Goal: Task Accomplishment & Management: Manage account settings

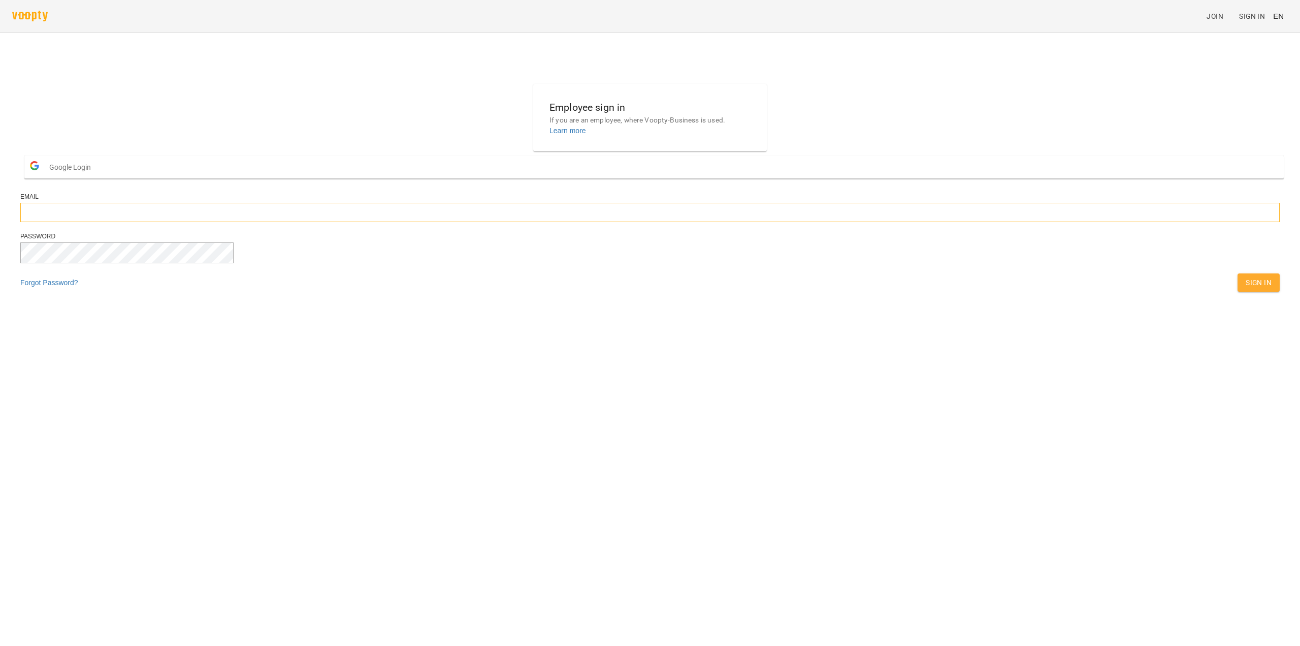
paste input "**********"
type input "**********"
click at [1246, 289] on span "Sign In" at bounding box center [1259, 282] width 26 height 12
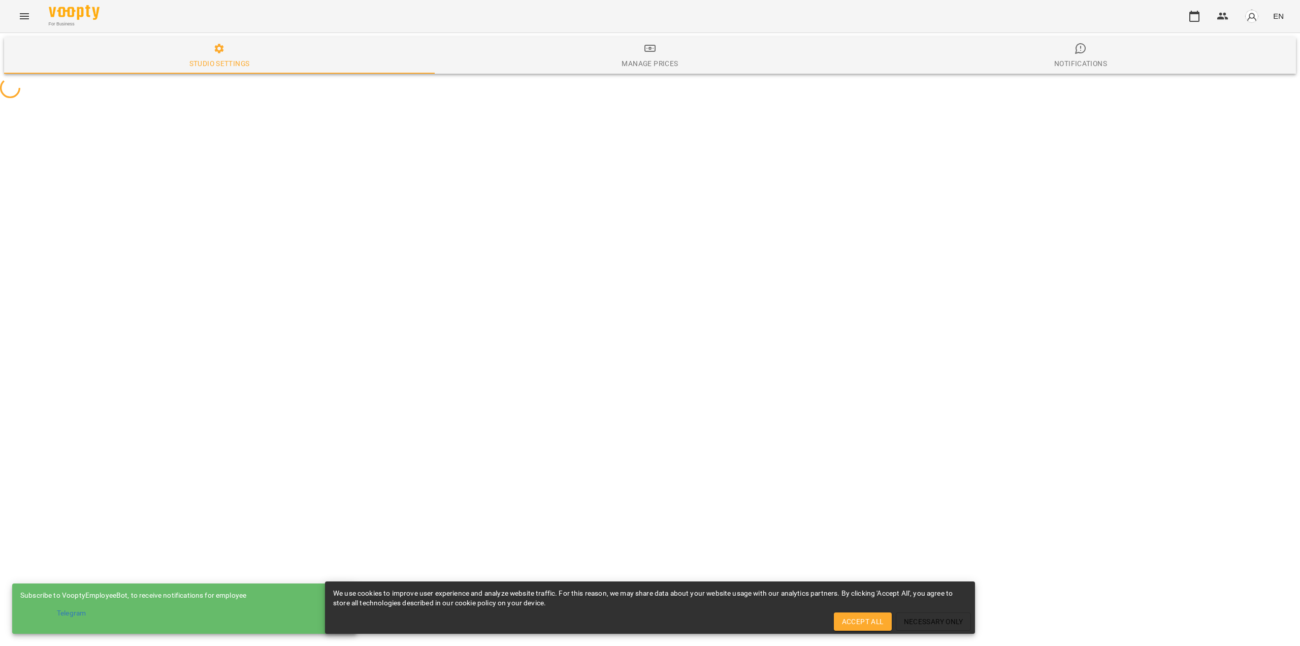
select select "**"
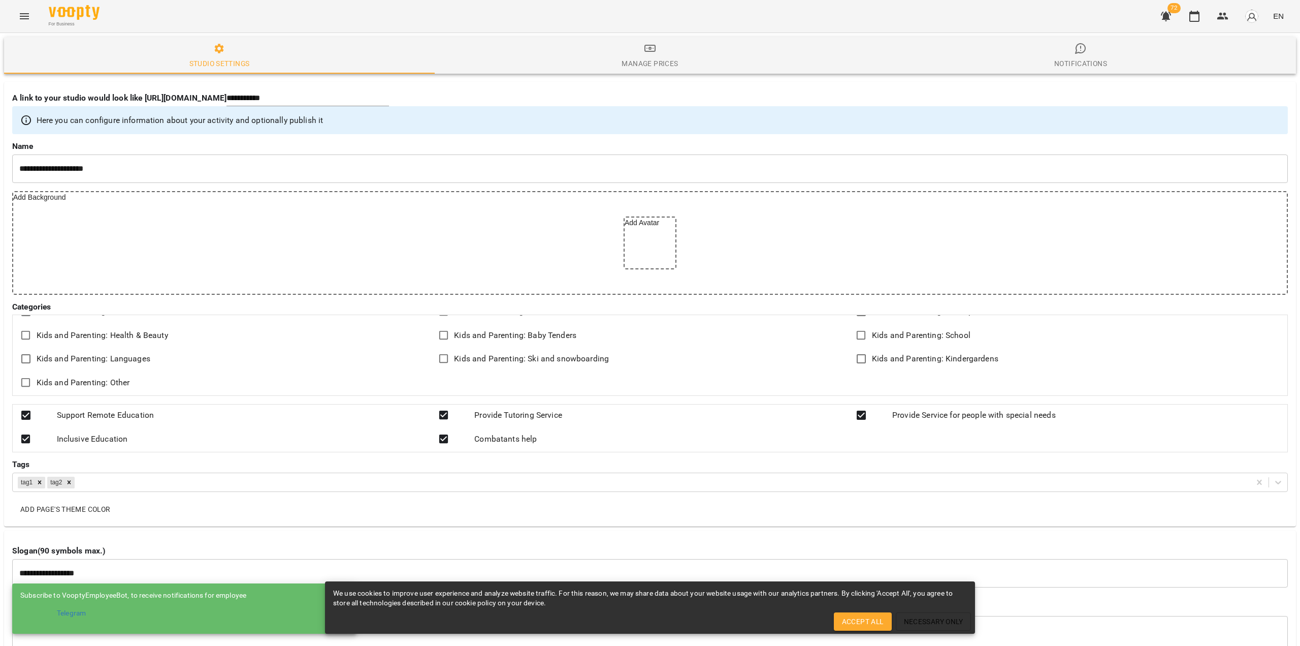
scroll to position [1310, 0]
click at [868, 622] on span "Accept All" at bounding box center [863, 621] width 42 height 12
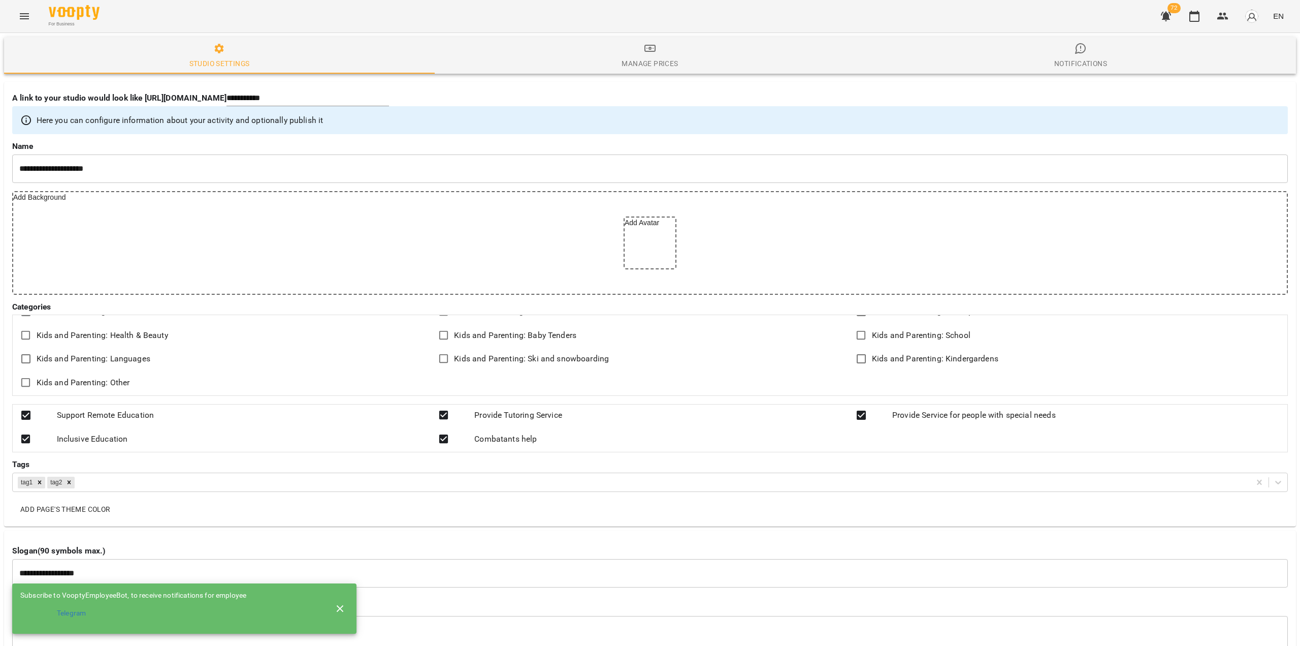
scroll to position [0, 0]
click at [647, 62] on div "Manage Prices" at bounding box center [650, 63] width 56 height 12
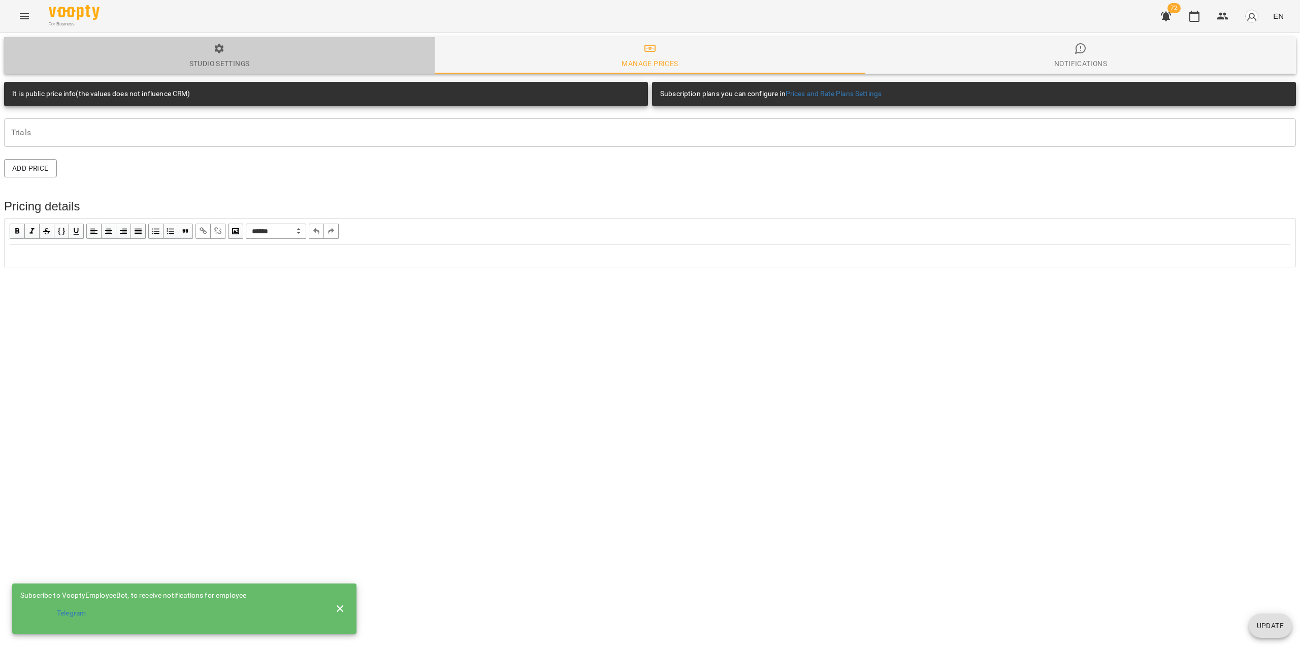
click at [228, 63] on div "Studio settings" at bounding box center [219, 63] width 60 height 12
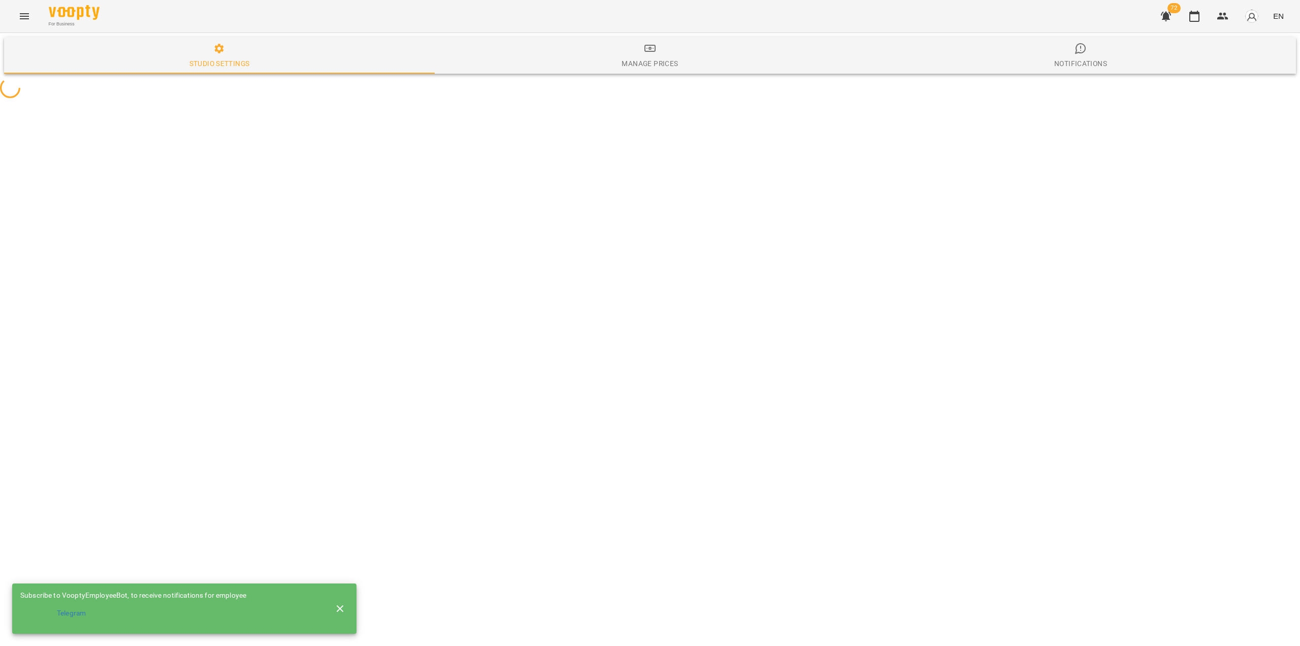
select select "**"
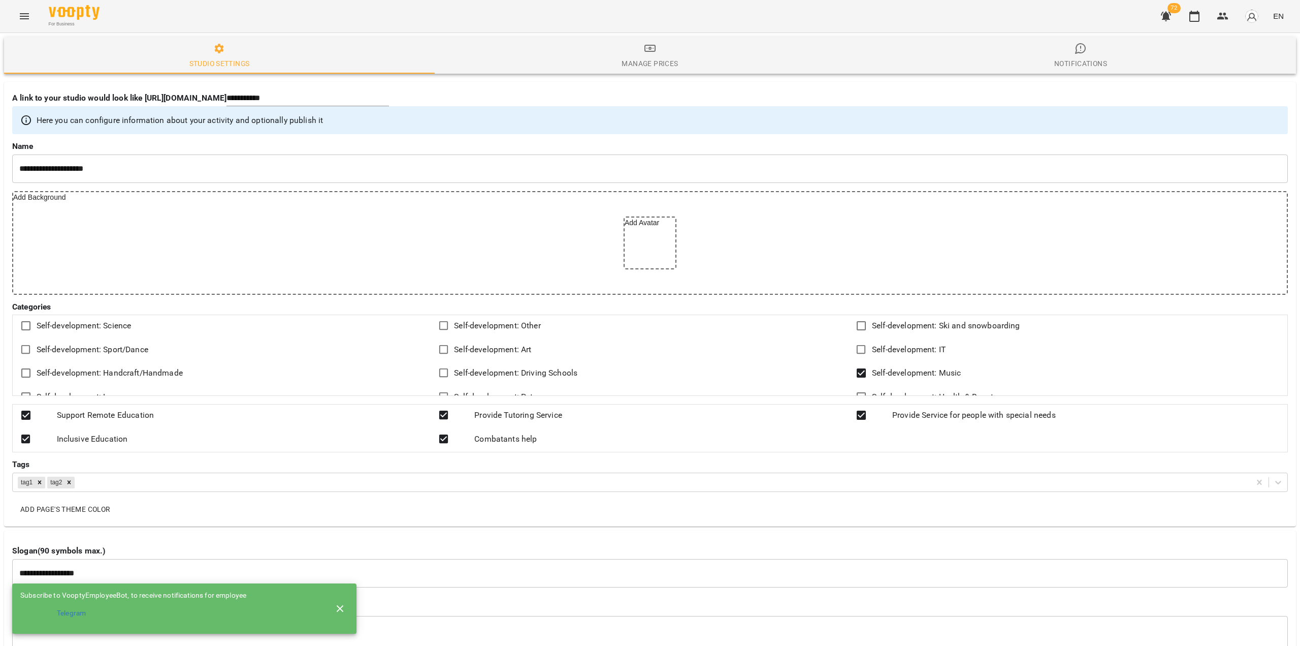
click at [24, 17] on icon "Menu" at bounding box center [24, 16] width 12 height 12
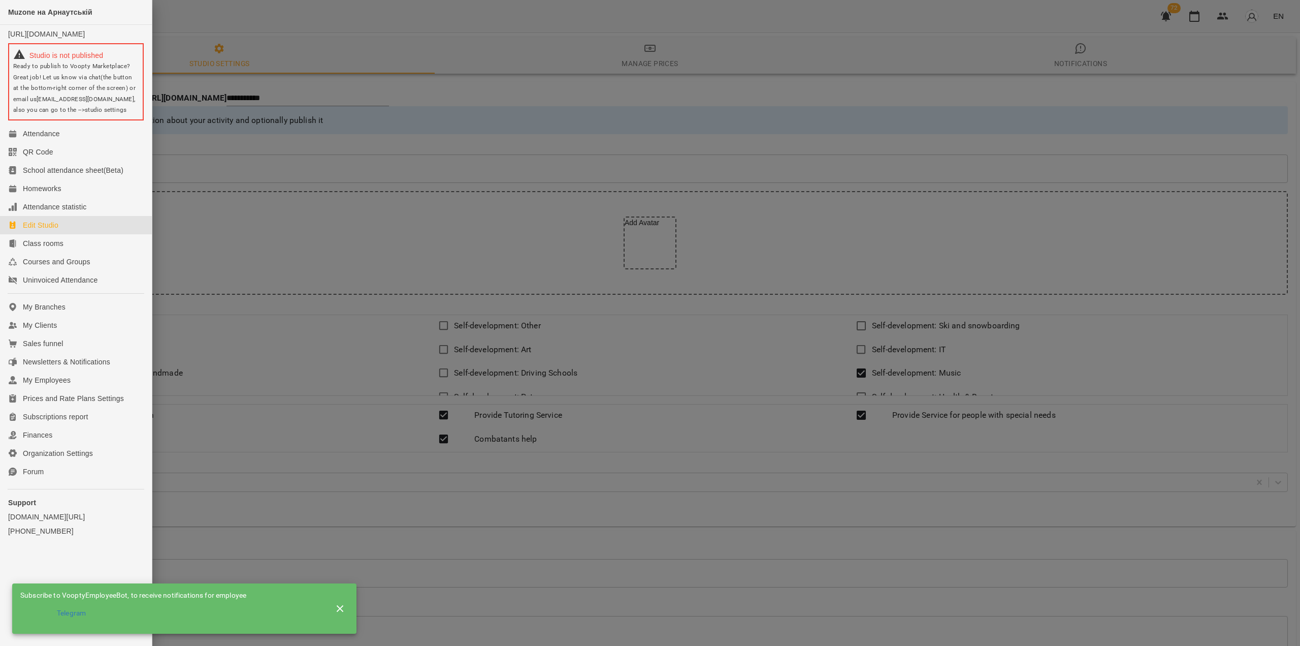
click at [381, 45] on div at bounding box center [650, 323] width 1300 height 646
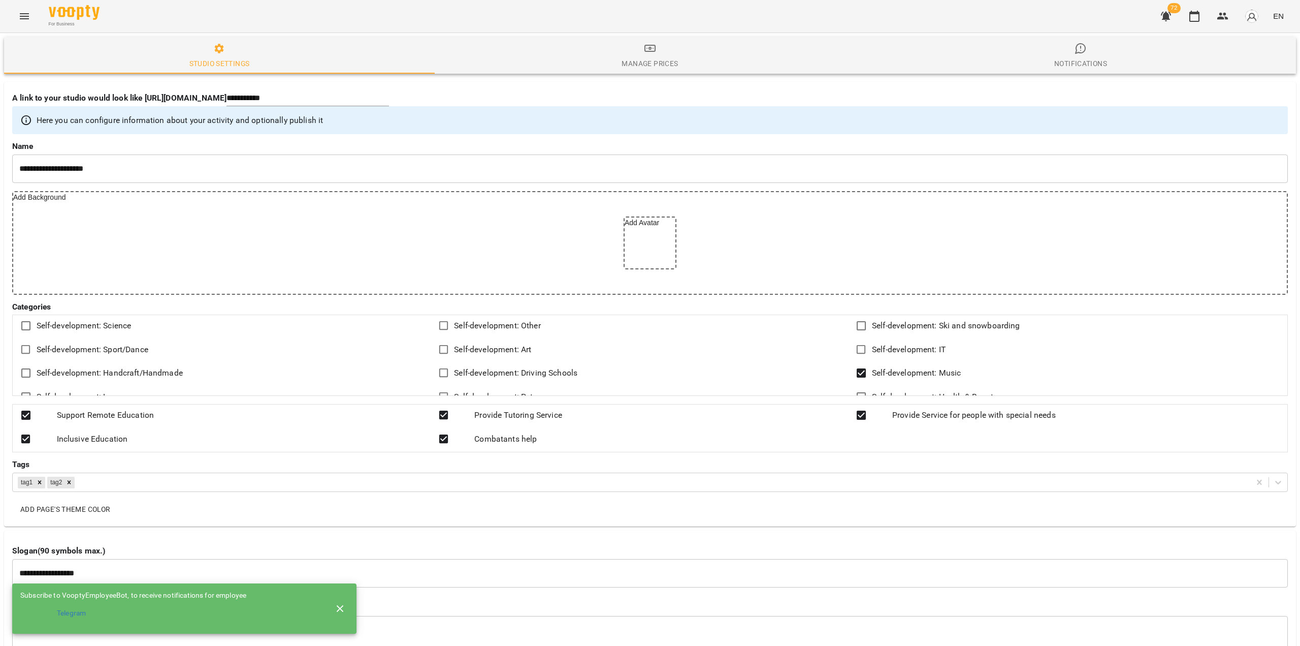
click at [338, 607] on icon "button" at bounding box center [340, 607] width 7 height 7
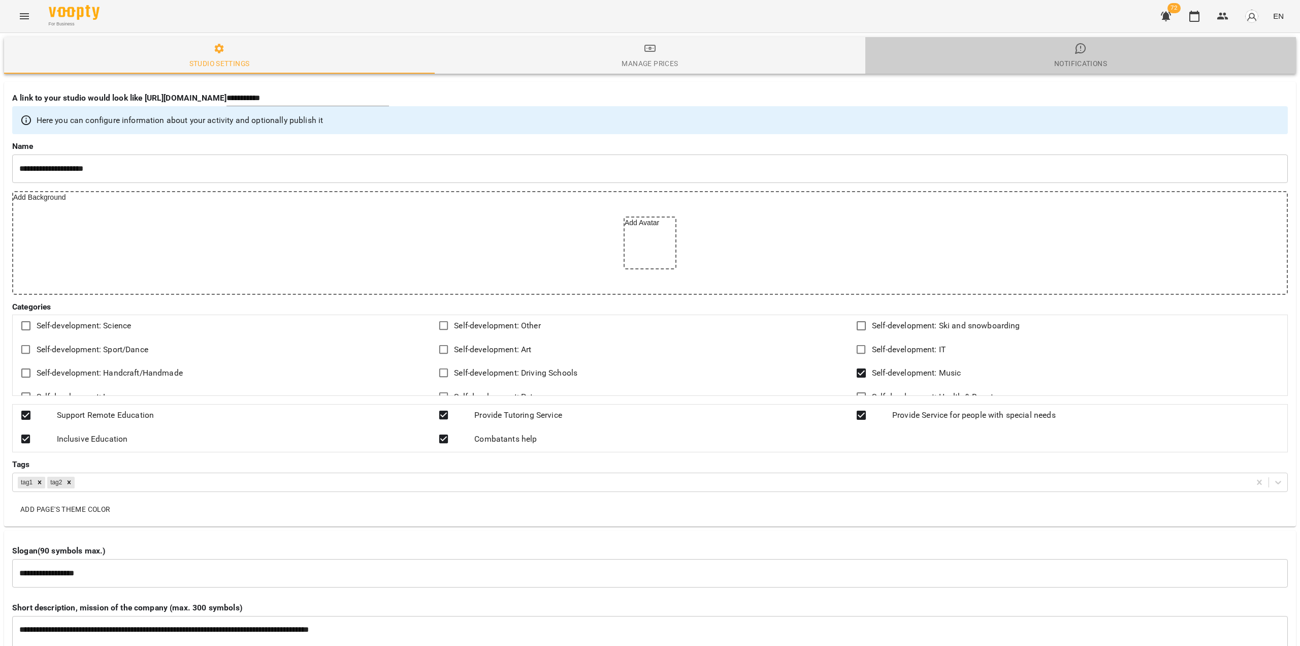
click at [1080, 67] on div "Notifications" at bounding box center [1081, 63] width 53 height 12
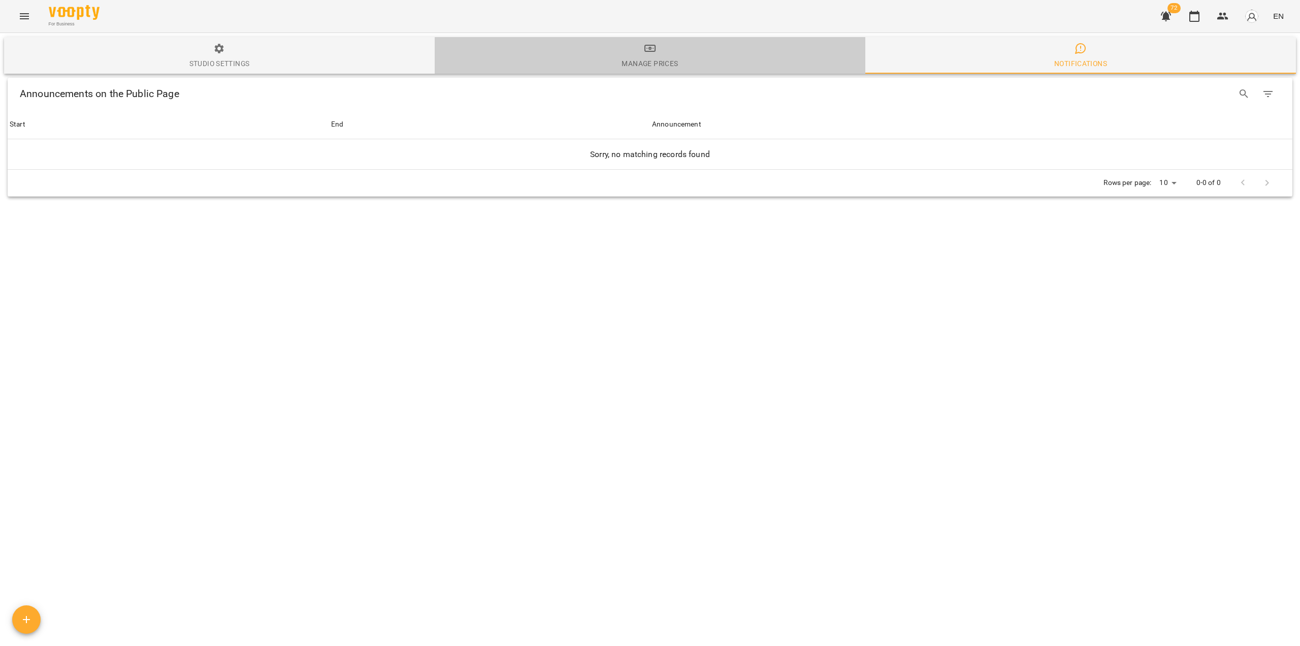
click at [660, 67] on div "Manage Prices" at bounding box center [650, 63] width 56 height 12
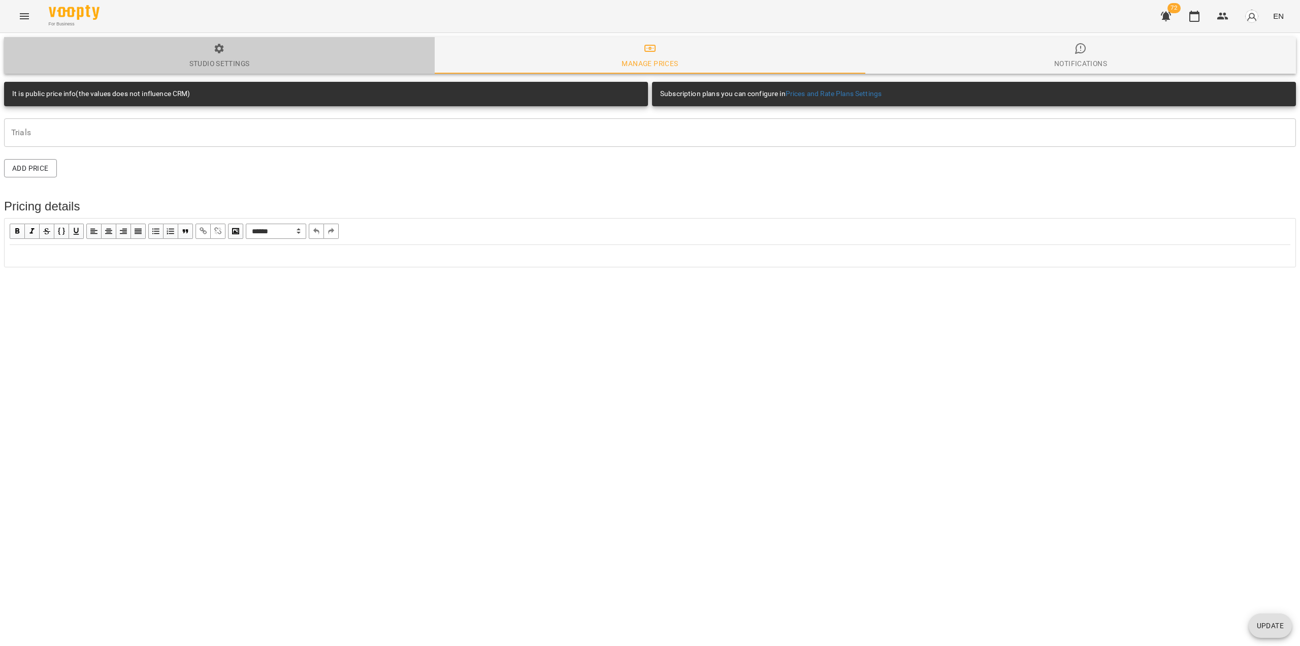
click at [230, 58] on div "Studio settings" at bounding box center [219, 63] width 60 height 12
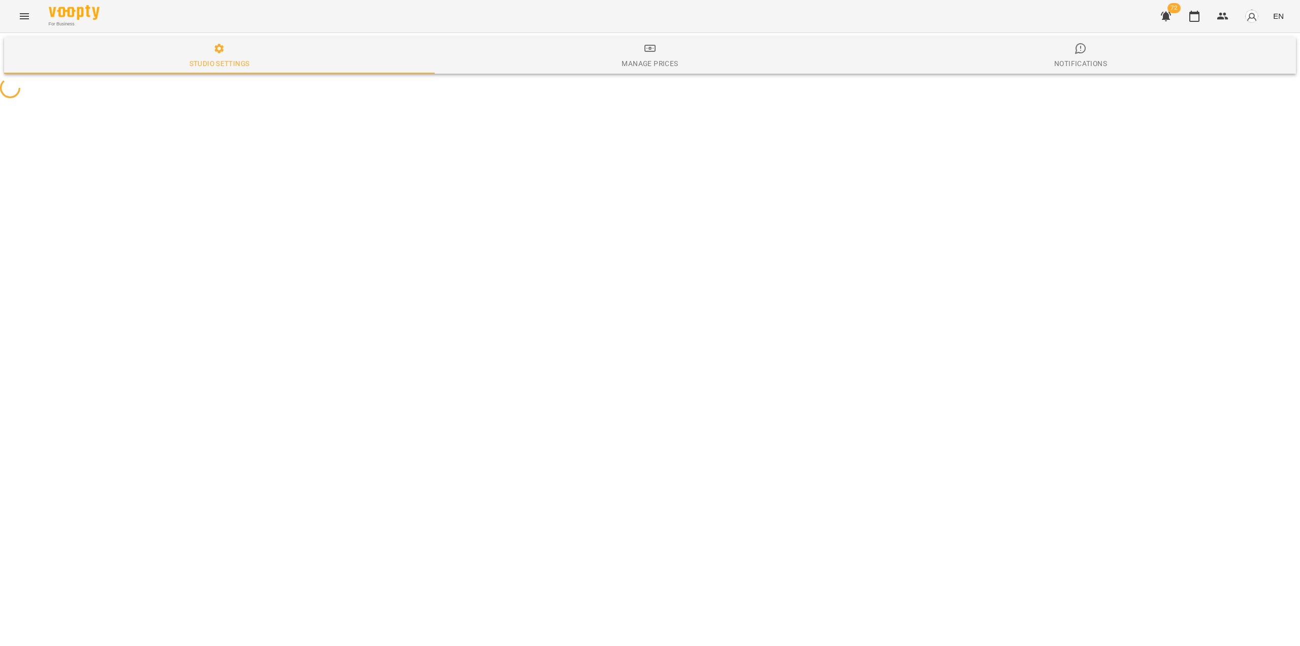
select select "**"
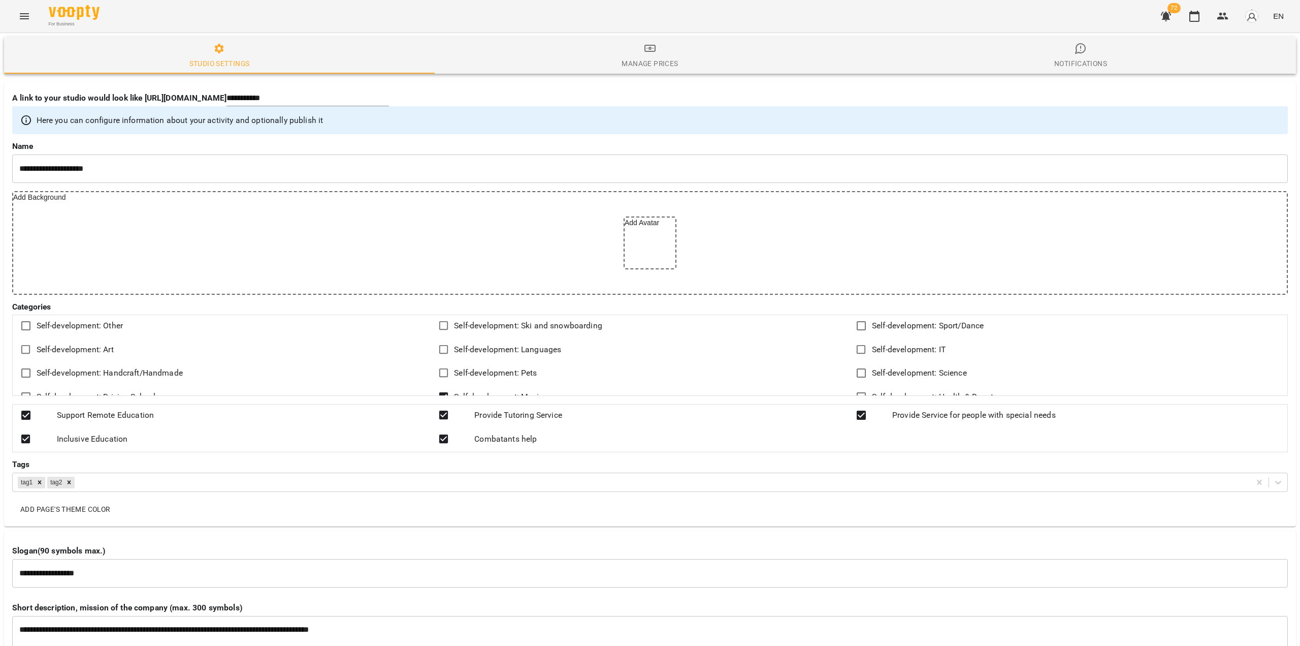
click at [200, 129] on div "Here you can configure information about your activity and optionally publish it" at bounding box center [650, 120] width 1276 height 28
click at [1251, 16] on img "button" at bounding box center [1252, 16] width 14 height 14
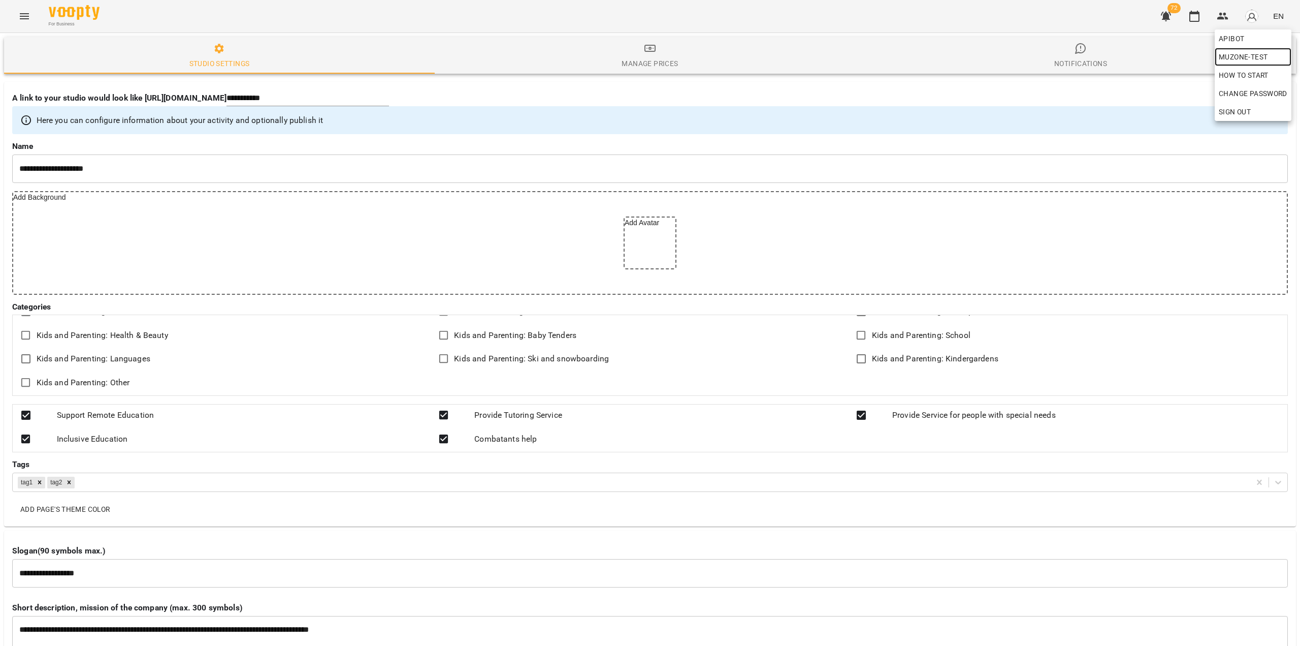
click at [1262, 55] on span "Muzone-test" at bounding box center [1253, 57] width 69 height 12
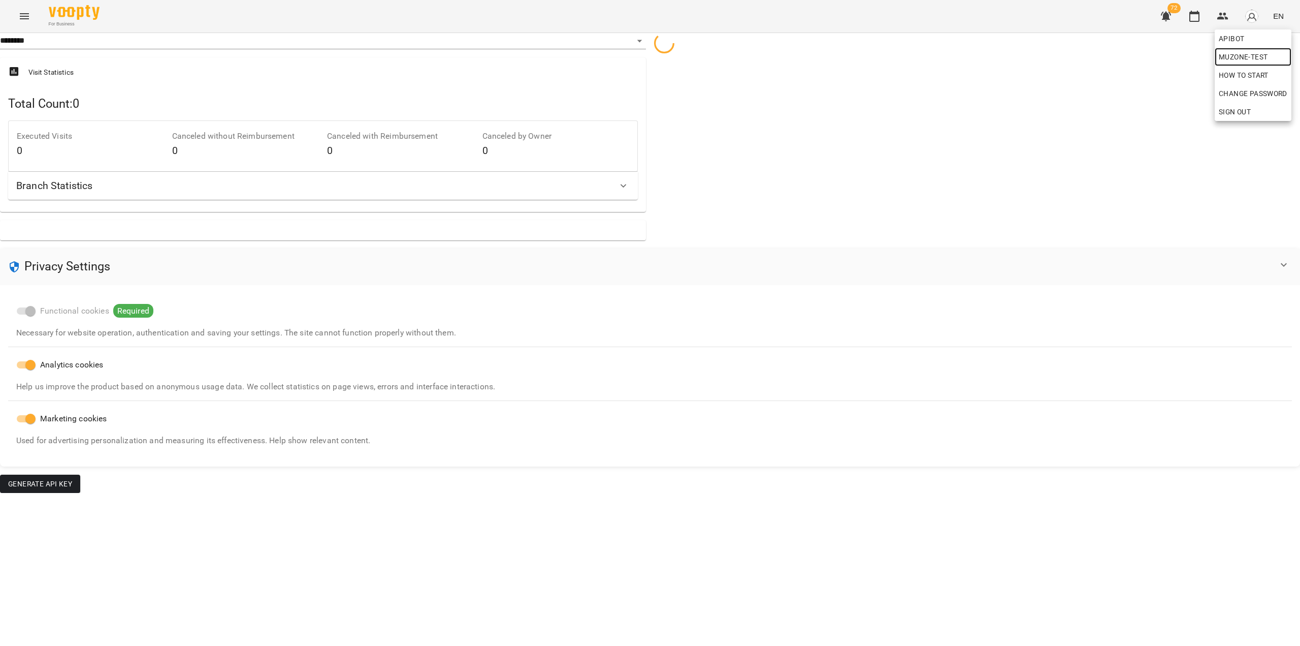
select select "**"
select select "**********"
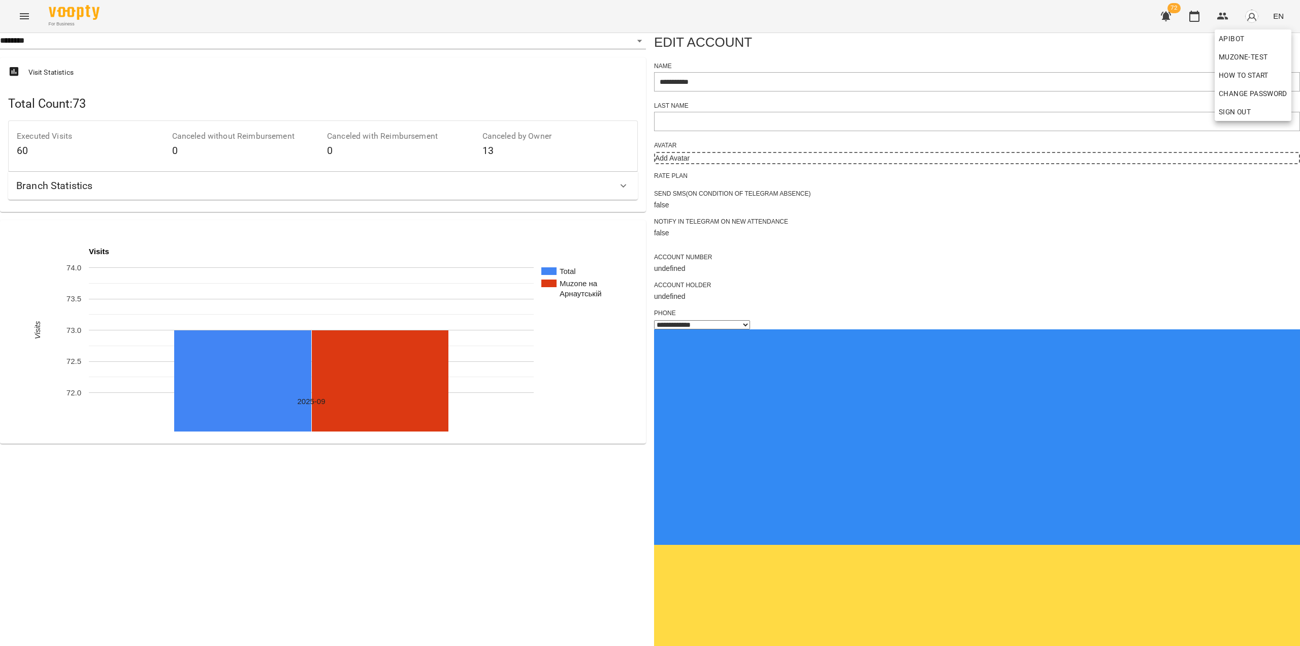
click at [669, 328] on div at bounding box center [650, 323] width 1300 height 646
click at [618, 192] on icon at bounding box center [624, 186] width 12 height 12
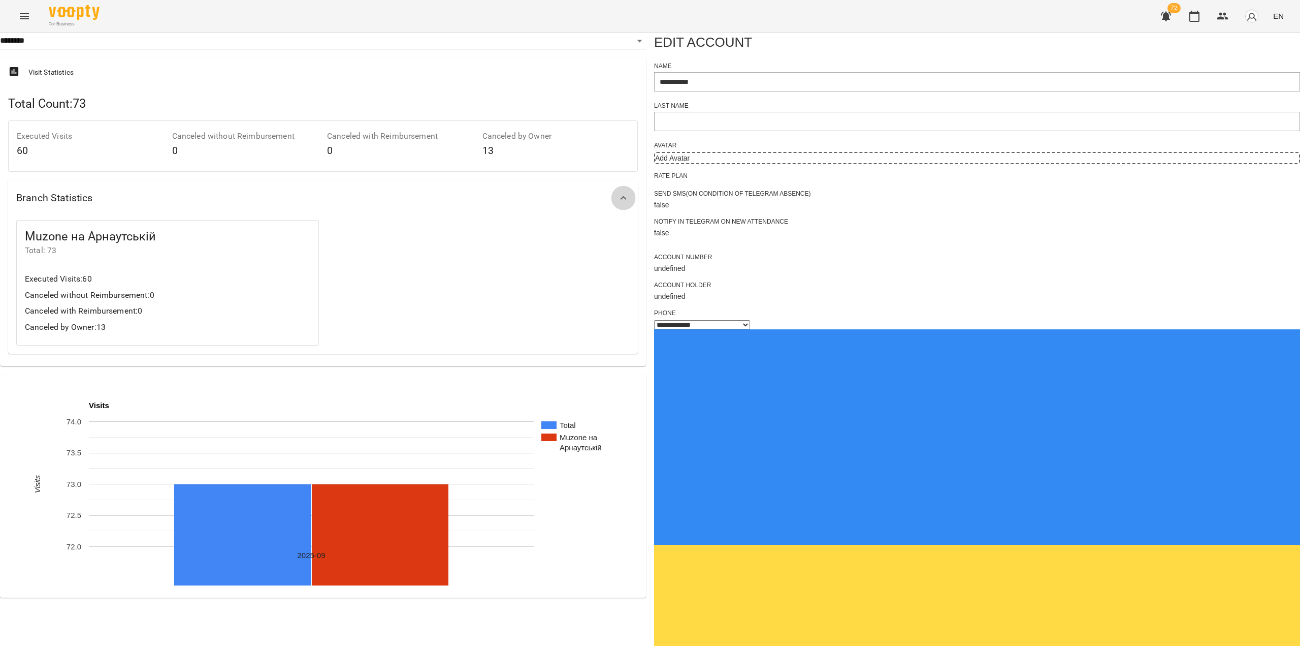
click at [618, 204] on icon at bounding box center [624, 198] width 12 height 12
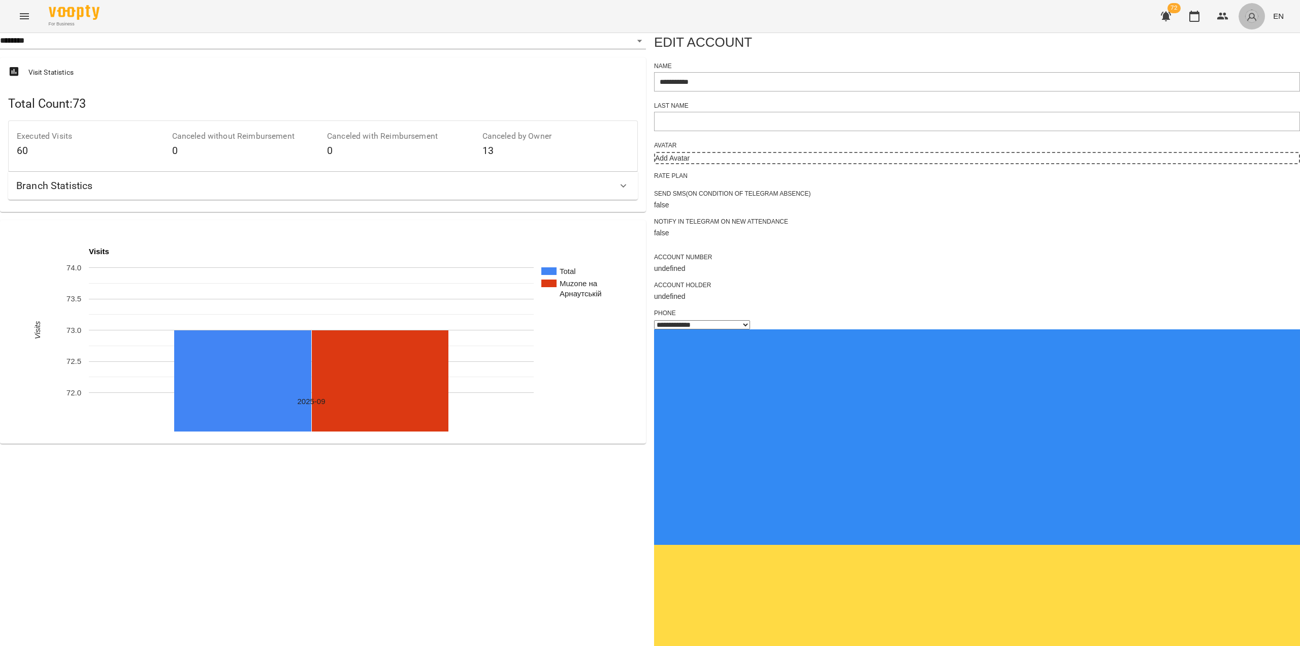
click at [1258, 17] on img "button" at bounding box center [1252, 16] width 14 height 14
click at [1161, 59] on div at bounding box center [650, 323] width 1300 height 646
click at [1221, 16] on icon "button" at bounding box center [1223, 16] width 12 height 12
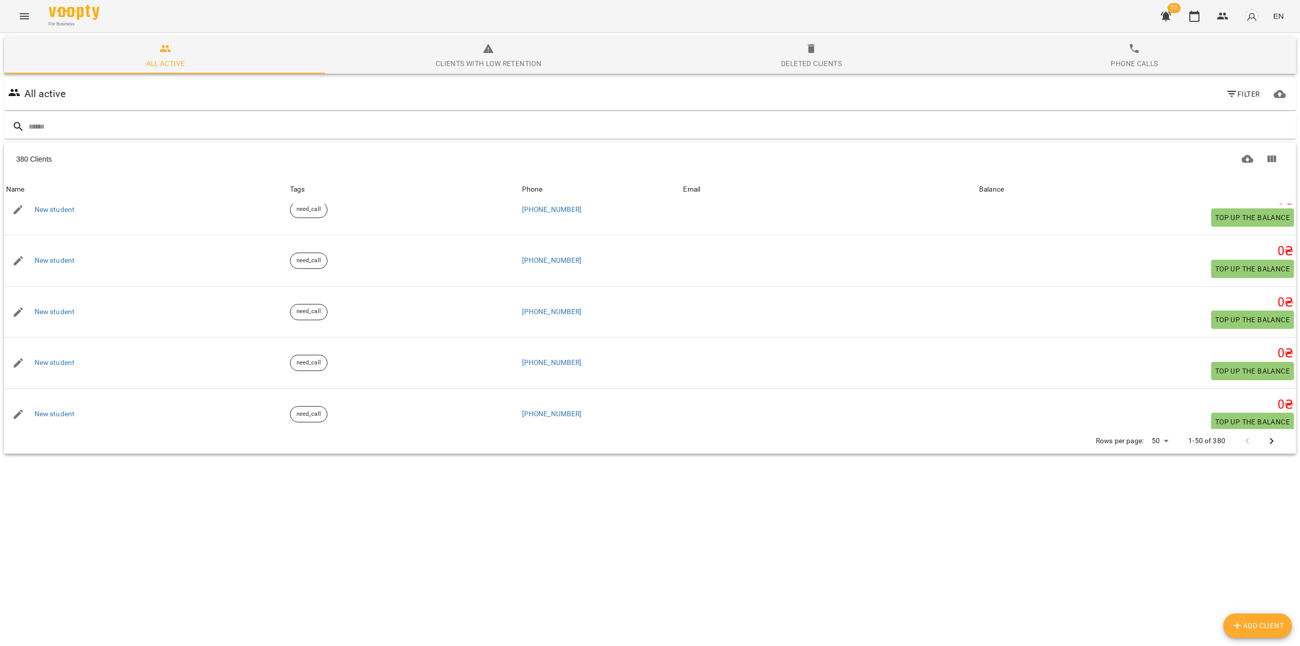
scroll to position [2328, 0]
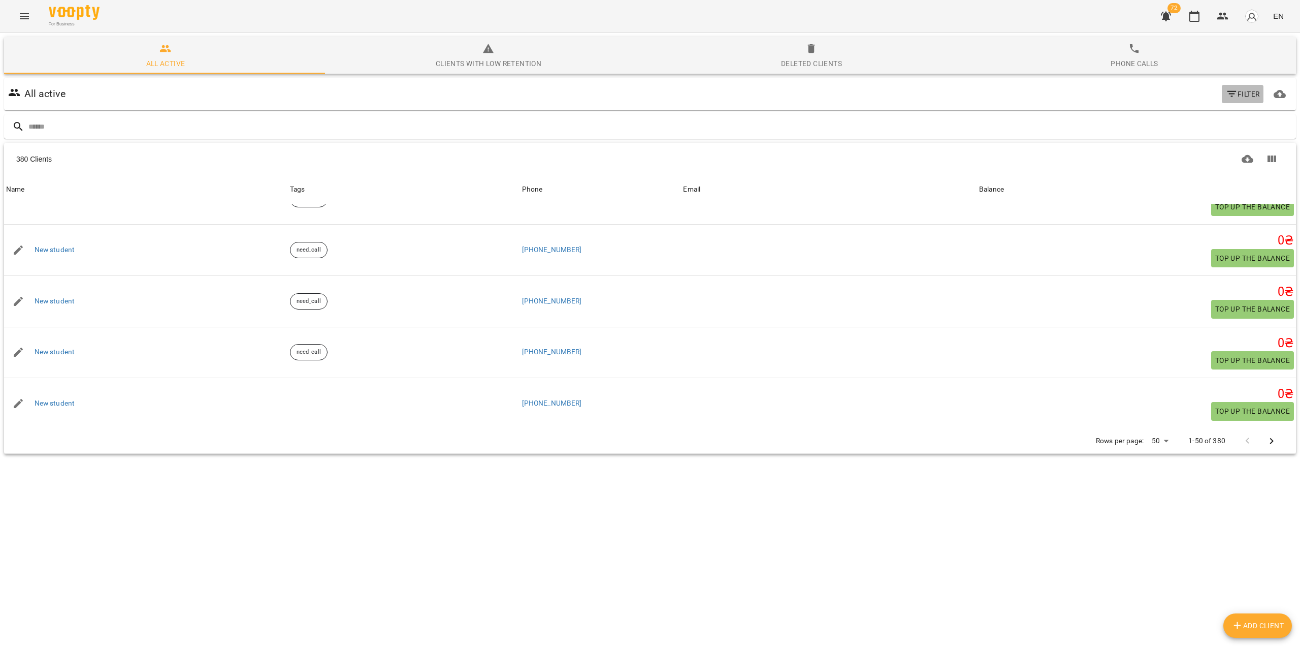
click at [1226, 88] on icon "button" at bounding box center [1232, 94] width 12 height 12
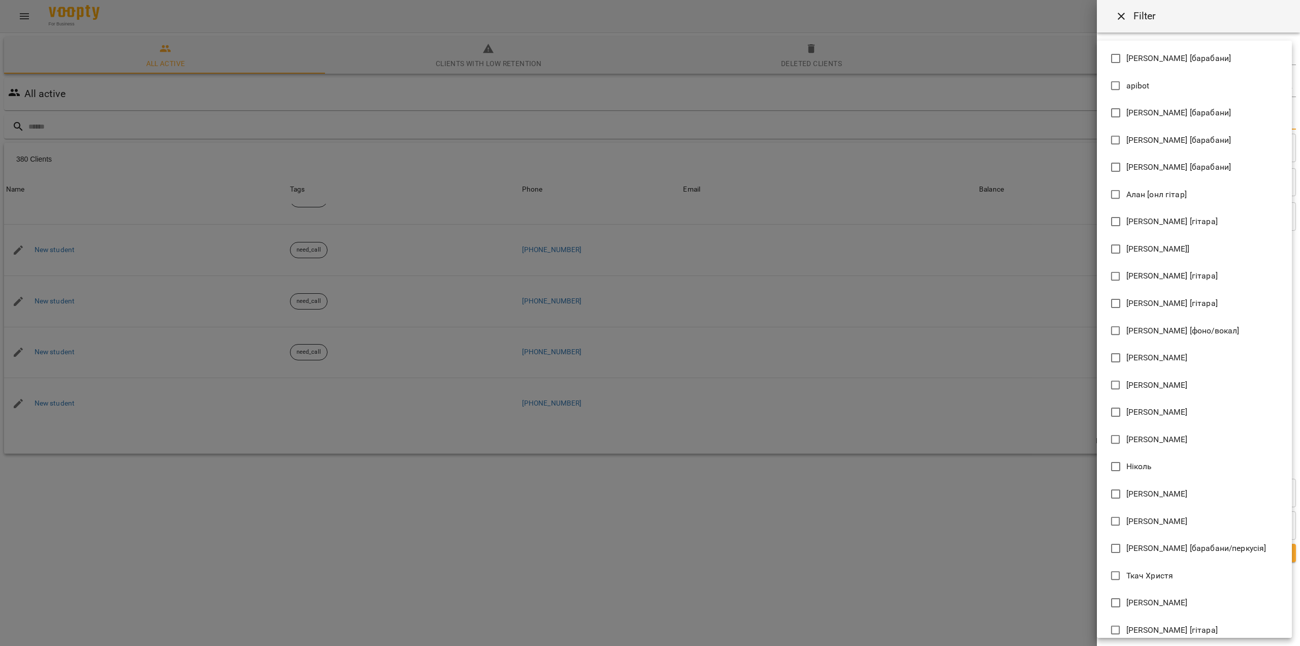
click at [1288, 119] on body "For Business 72 EN All active Clients with low retention Deleted clients Phone …" at bounding box center [650, 264] width 1300 height 529
type input "**********"
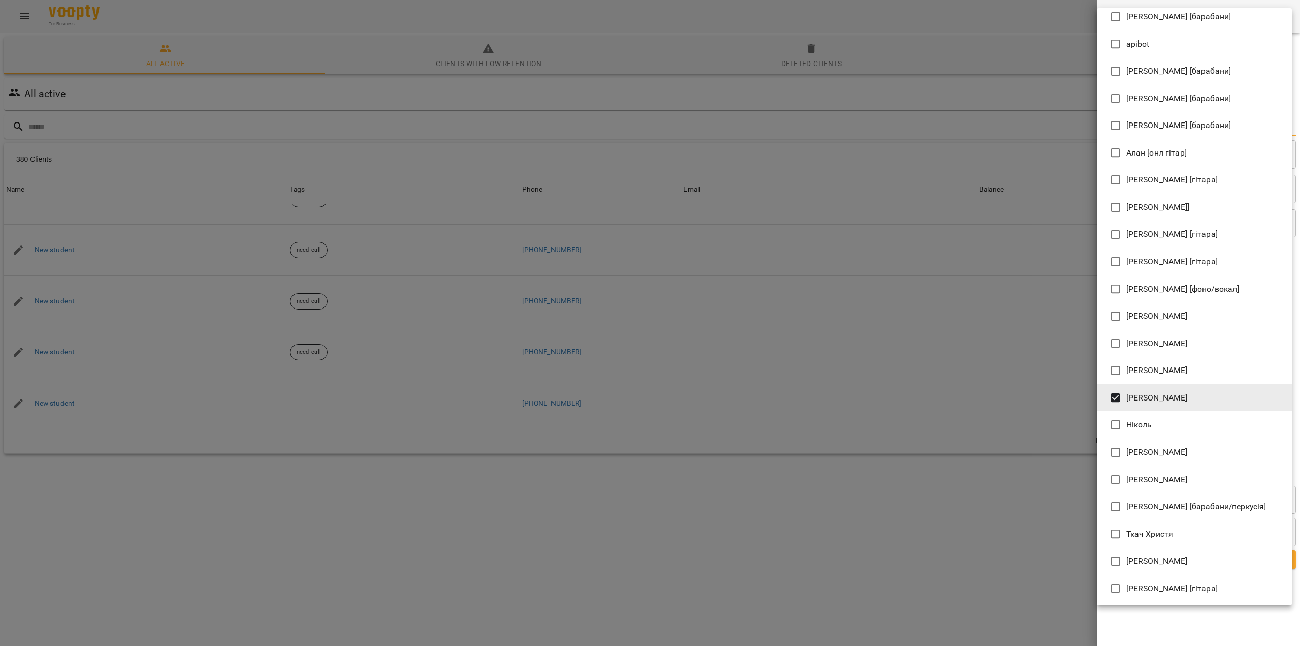
scroll to position [10, 0]
click at [1033, 481] on div at bounding box center [650, 323] width 1300 height 646
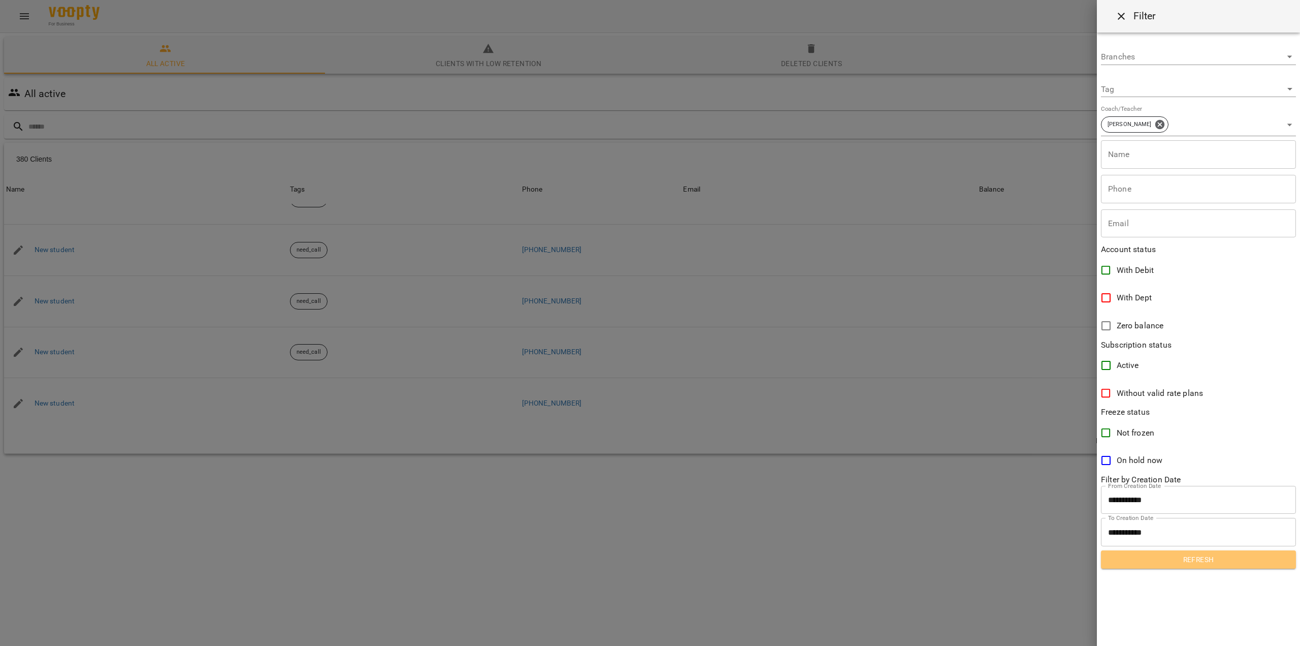
click at [1198, 562] on span "Refresh" at bounding box center [1198, 559] width 179 height 12
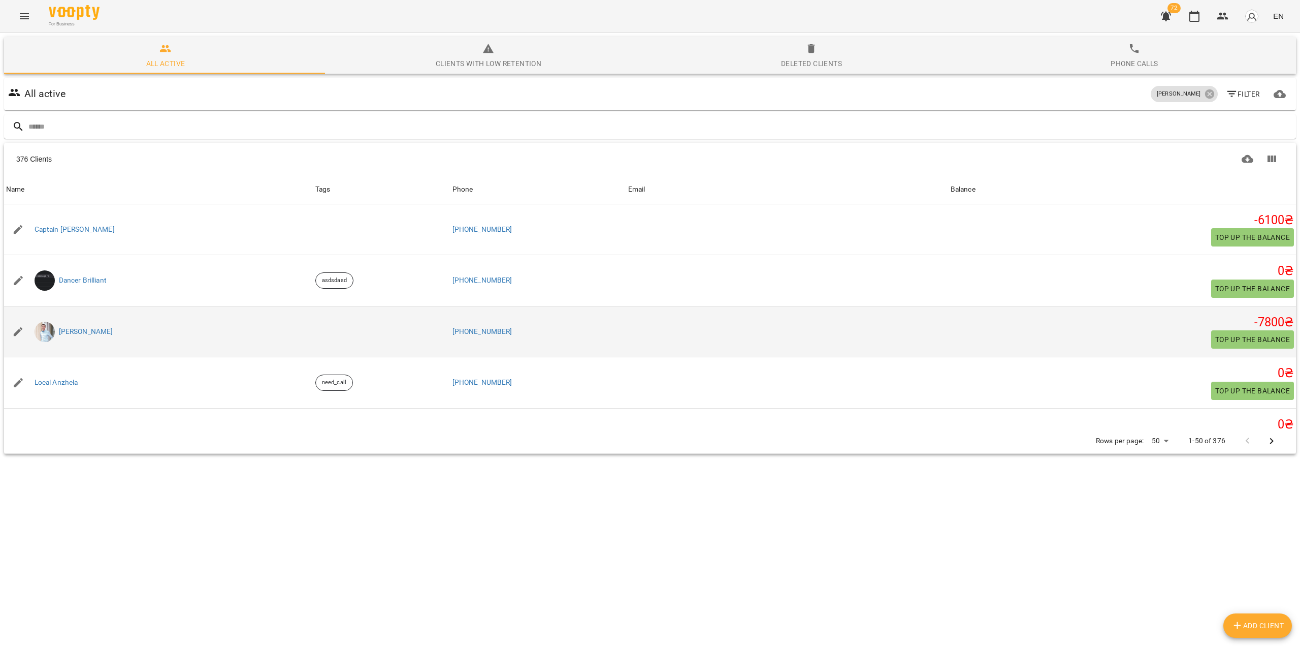
scroll to position [0, 0]
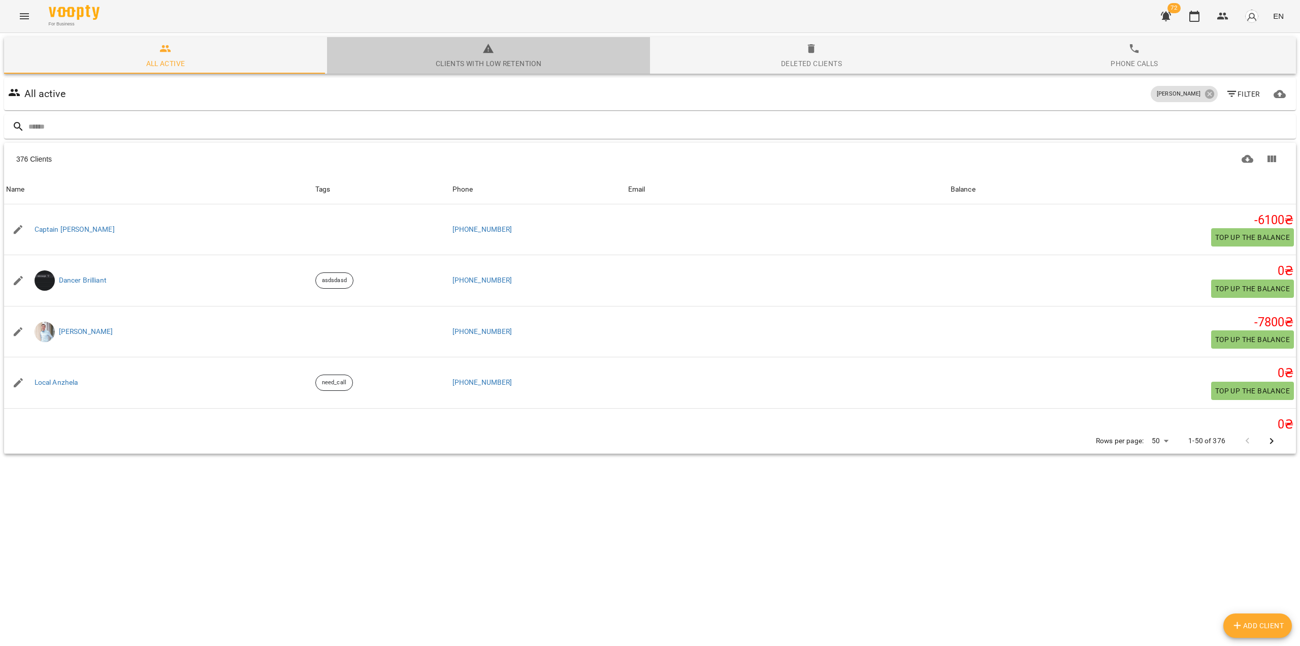
click at [499, 67] on div "Clients with low retention" at bounding box center [489, 63] width 106 height 12
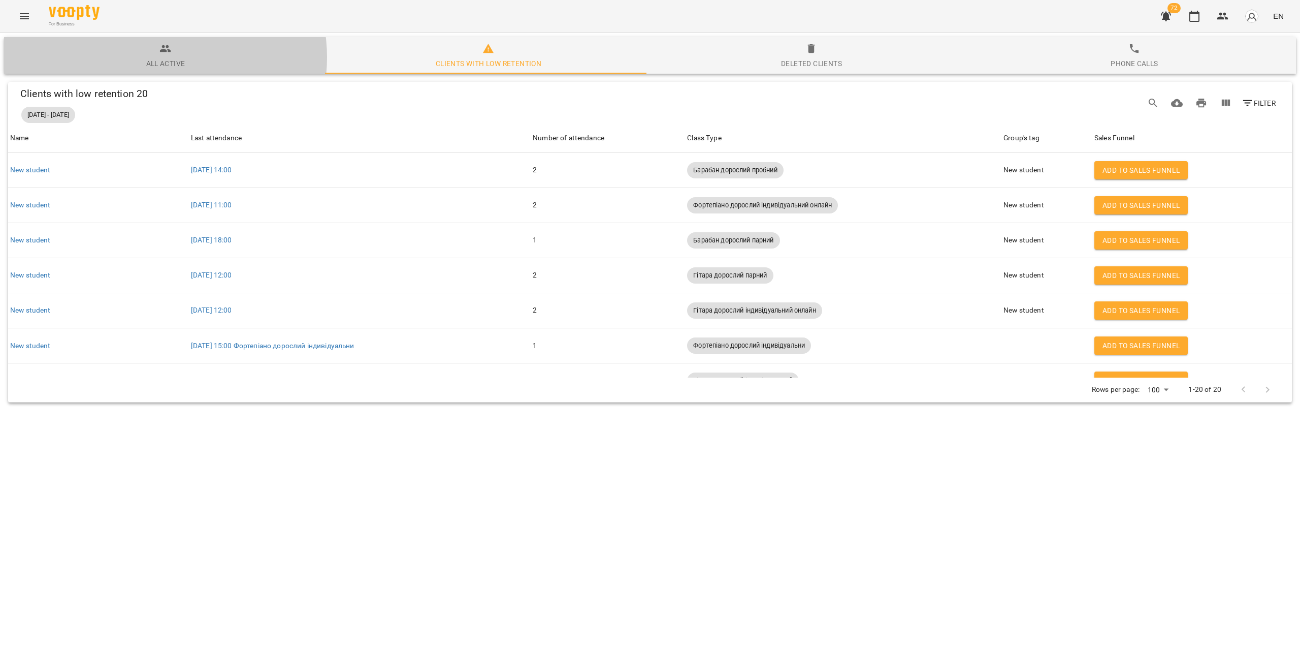
click at [161, 57] on div "All active" at bounding box center [165, 63] width 39 height 12
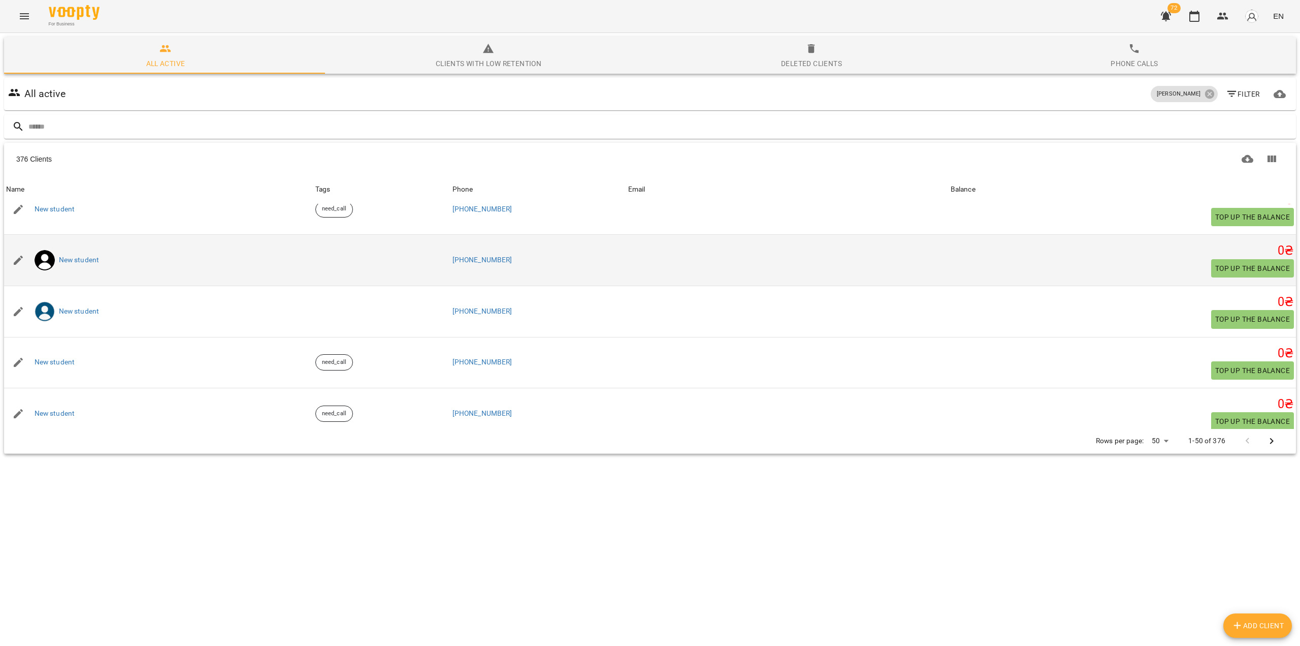
scroll to position [2328, 0]
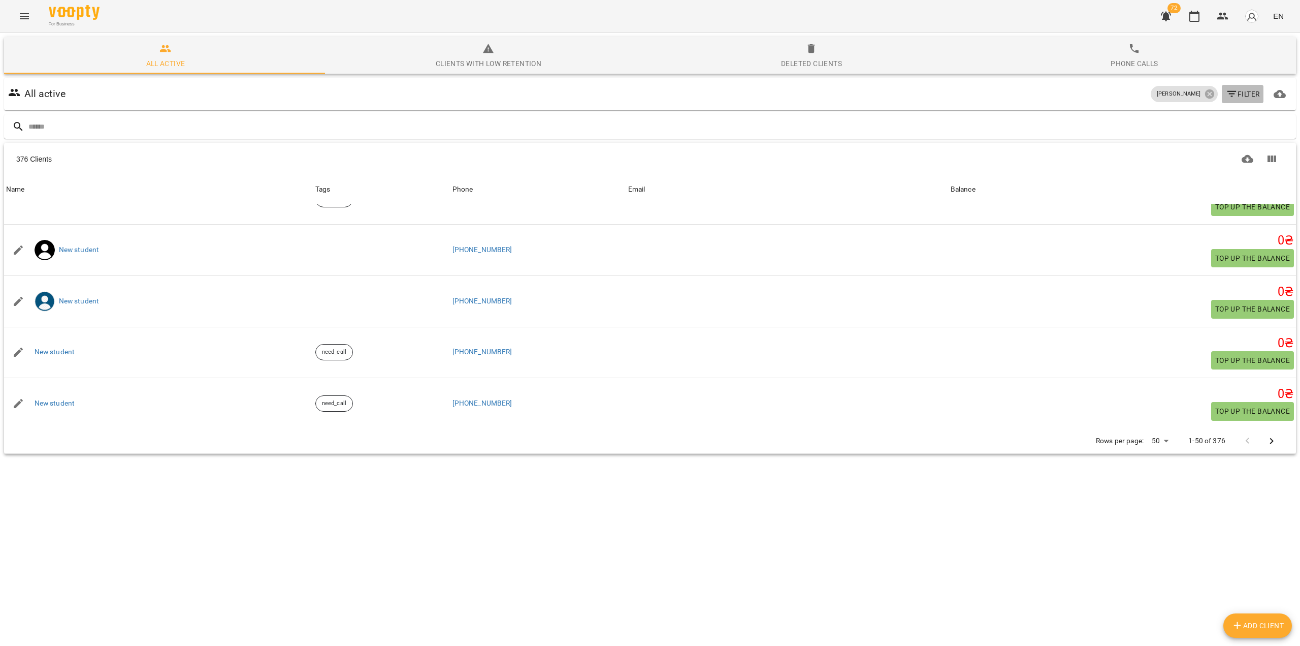
click at [1233, 92] on span "Filter" at bounding box center [1243, 94] width 34 height 12
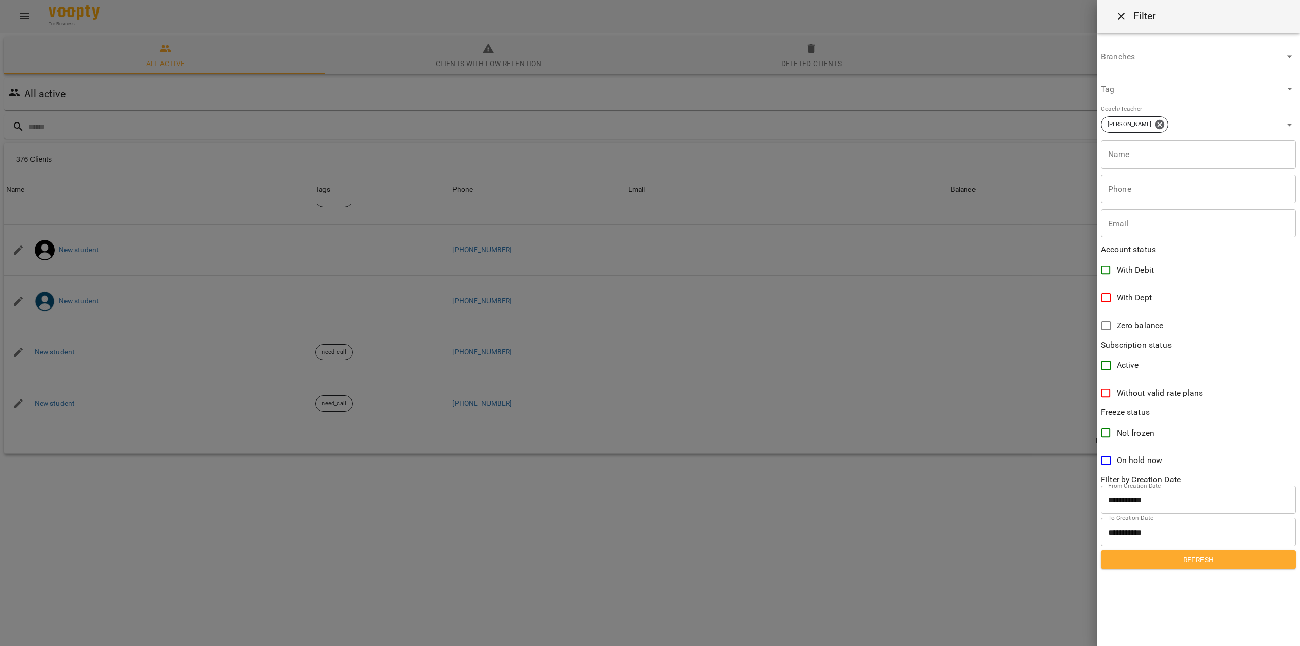
click at [1287, 58] on body "For Business 72 EN All active Clients with low retention Deleted clients Phone …" at bounding box center [650, 264] width 1300 height 529
type input "**********"
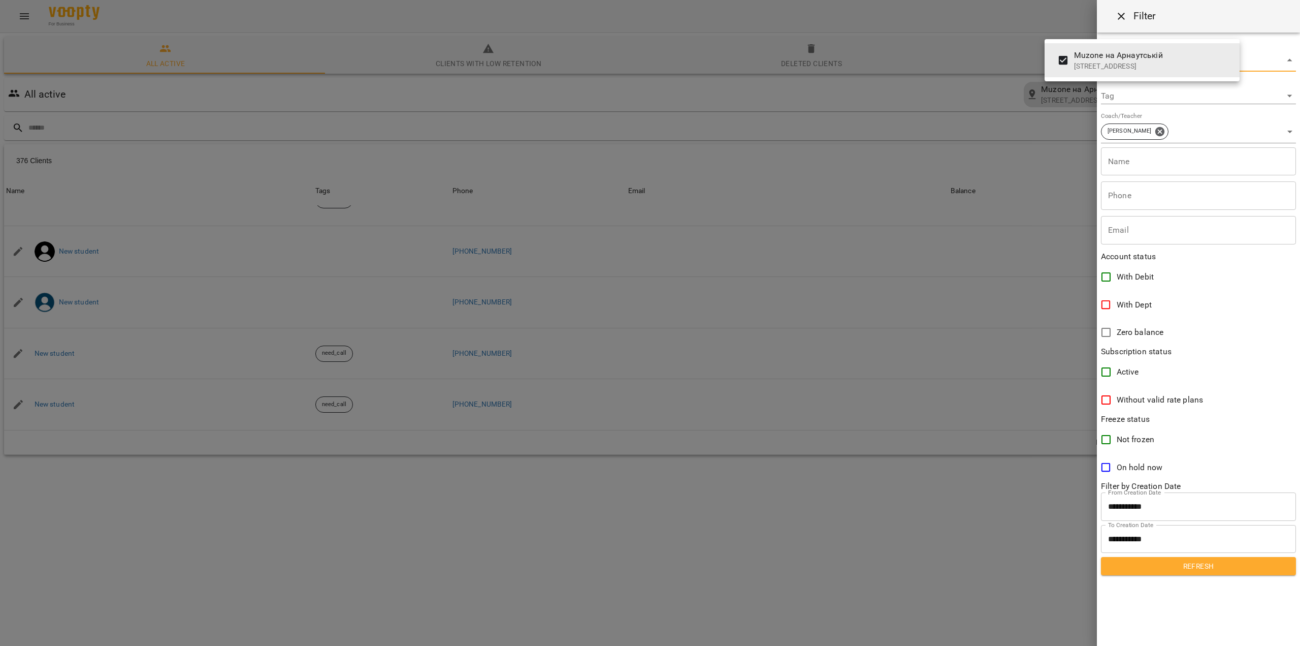
click at [1060, 124] on div at bounding box center [650, 323] width 1300 height 646
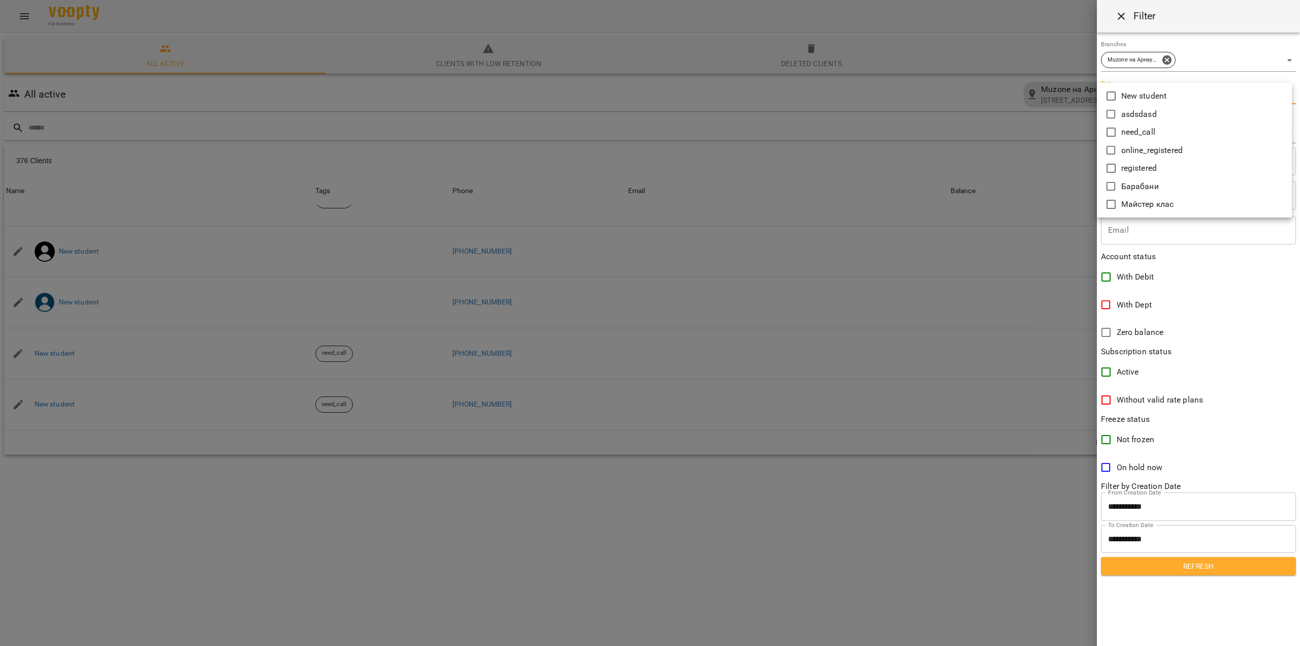
click at [1291, 96] on body "For Business 72 EN All active Clients with low retention Deleted clients Phone …" at bounding box center [650, 265] width 1300 height 530
click at [1065, 69] on div at bounding box center [650, 323] width 1300 height 646
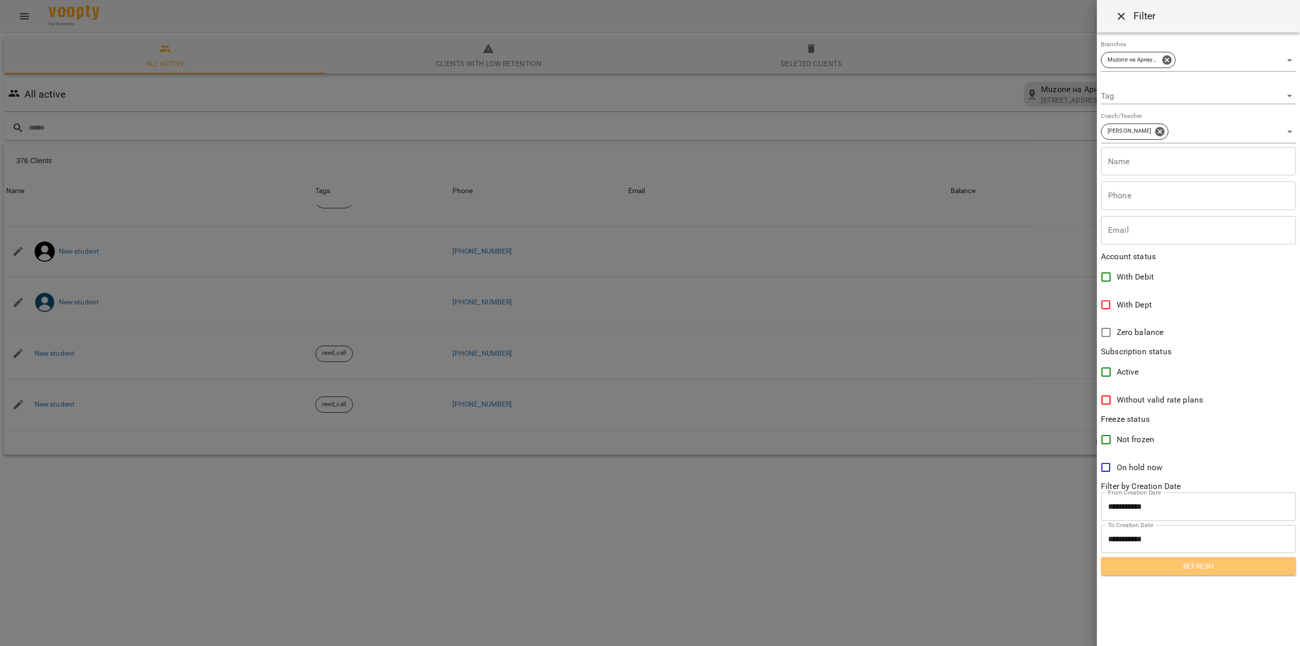
click at [1189, 563] on span "Refresh" at bounding box center [1198, 566] width 179 height 12
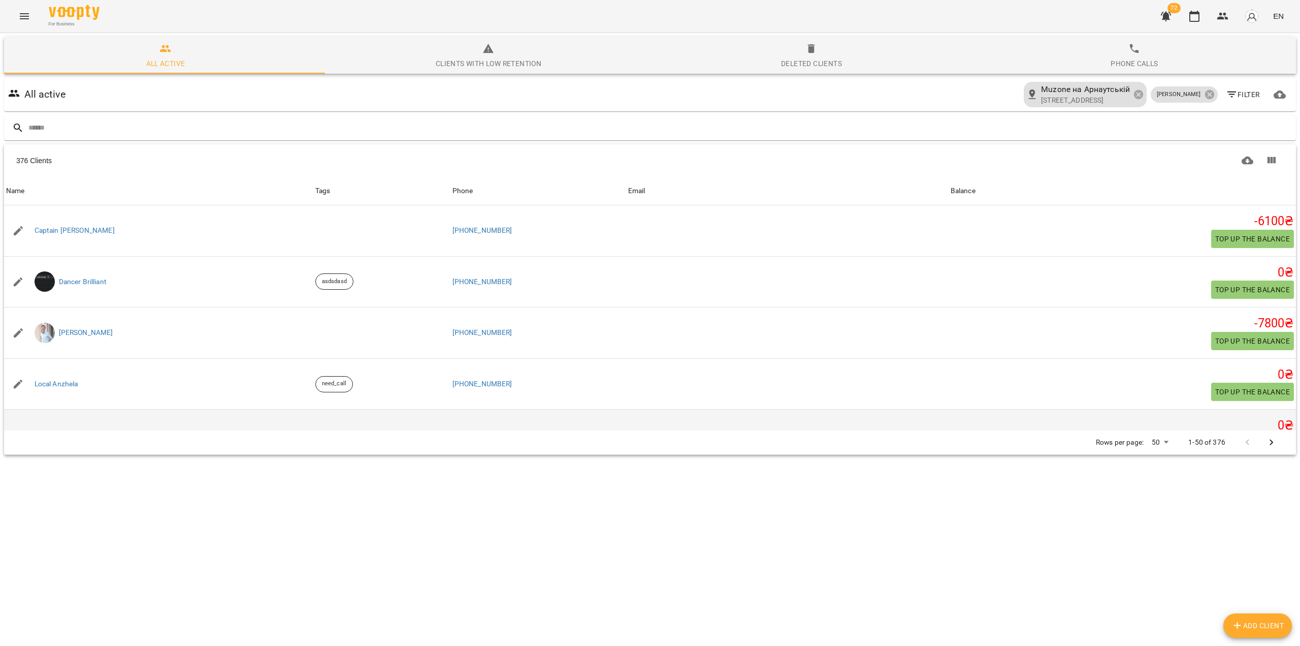
scroll to position [0, 0]
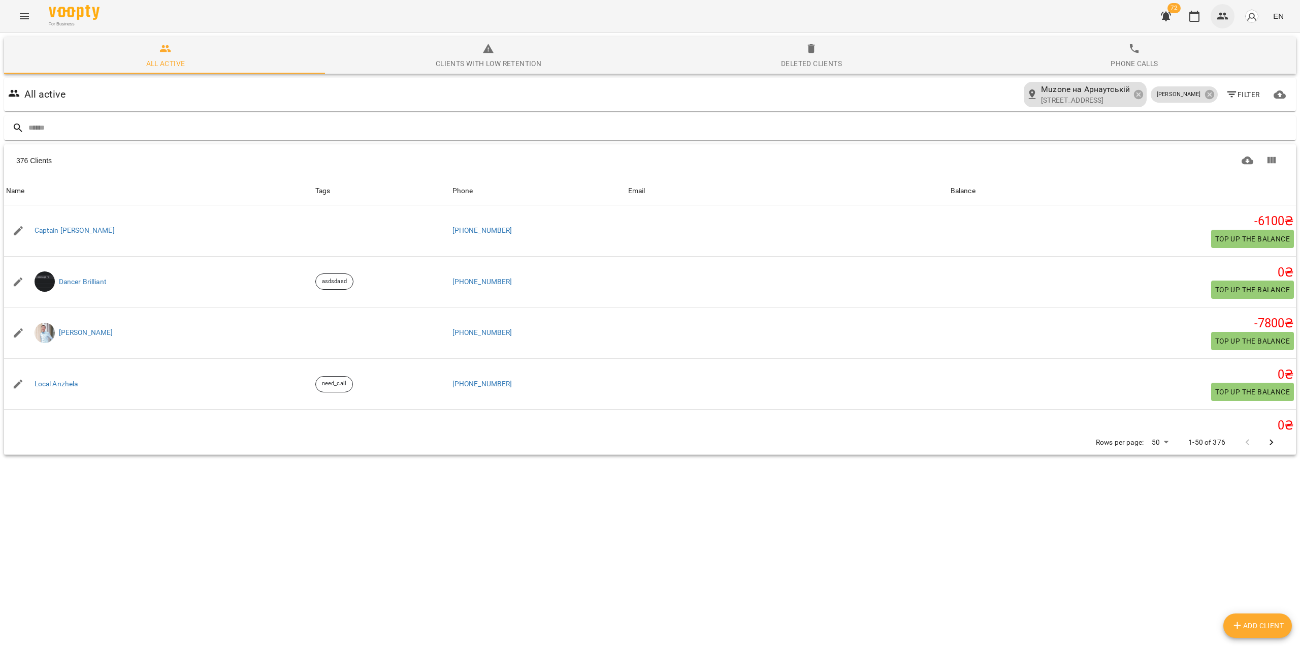
click at [1222, 17] on icon "button" at bounding box center [1223, 16] width 12 height 12
click at [1201, 20] on icon "button" at bounding box center [1195, 16] width 12 height 12
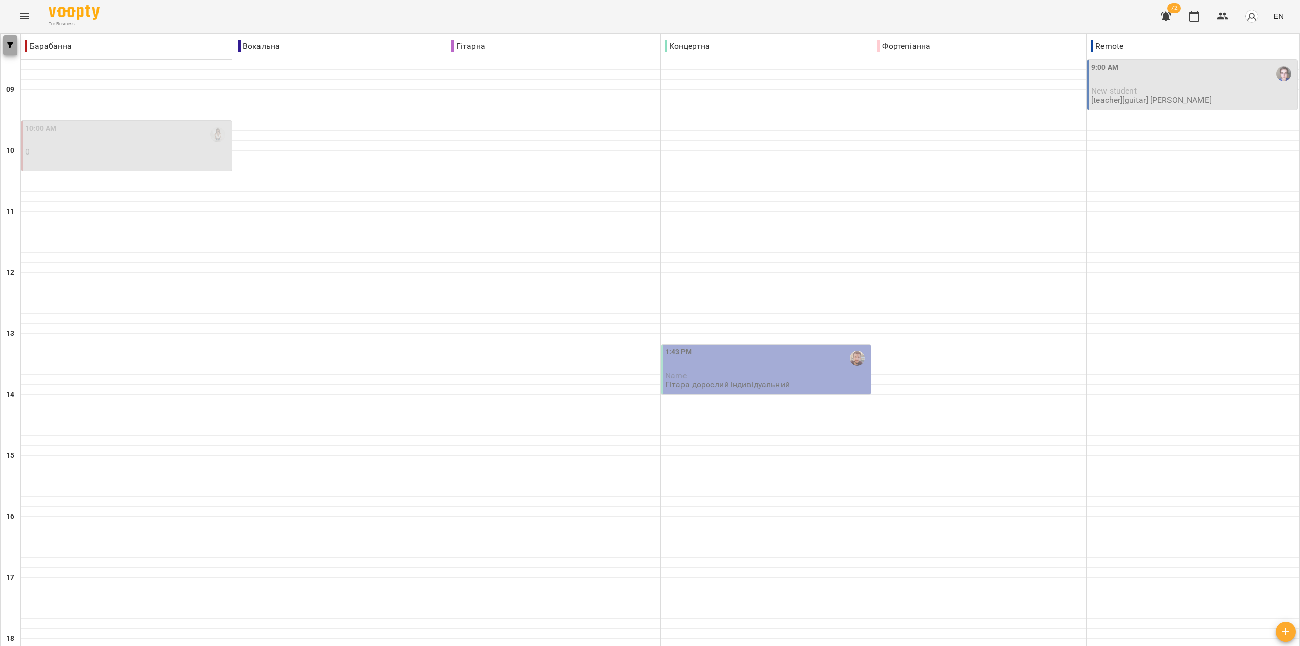
click at [13, 46] on span "button" at bounding box center [10, 45] width 14 height 6
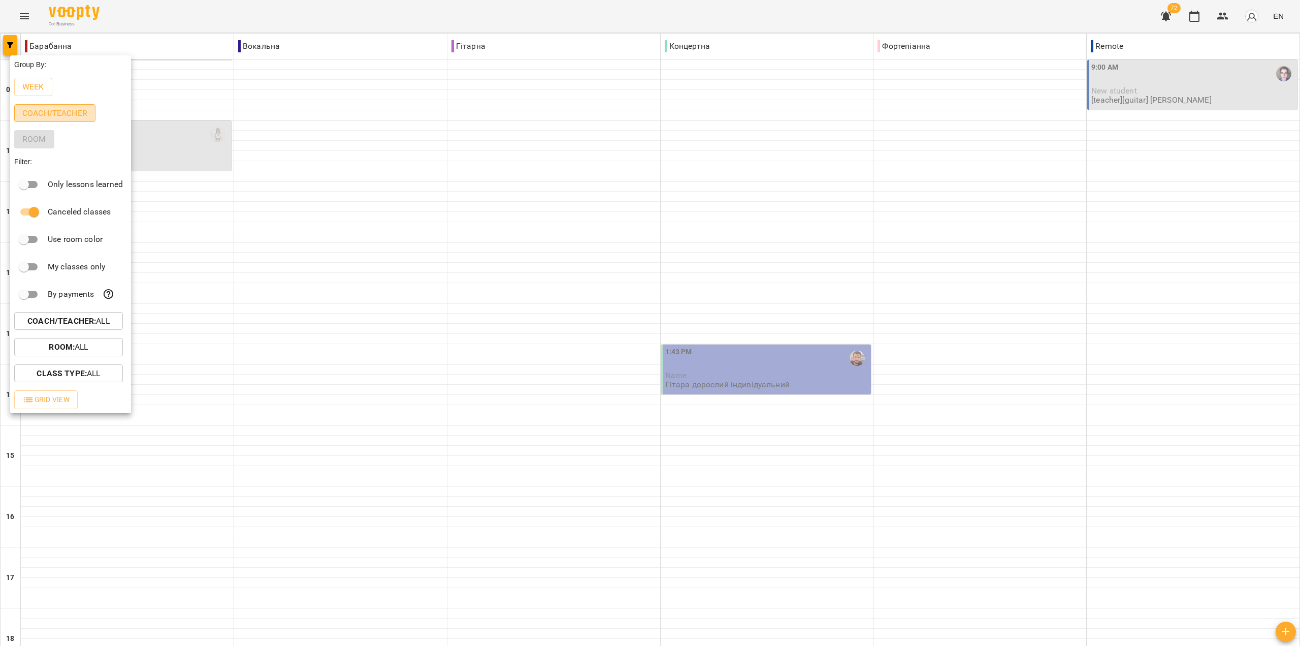
click at [55, 115] on p "Coach/Teacher" at bounding box center [54, 113] width 65 height 12
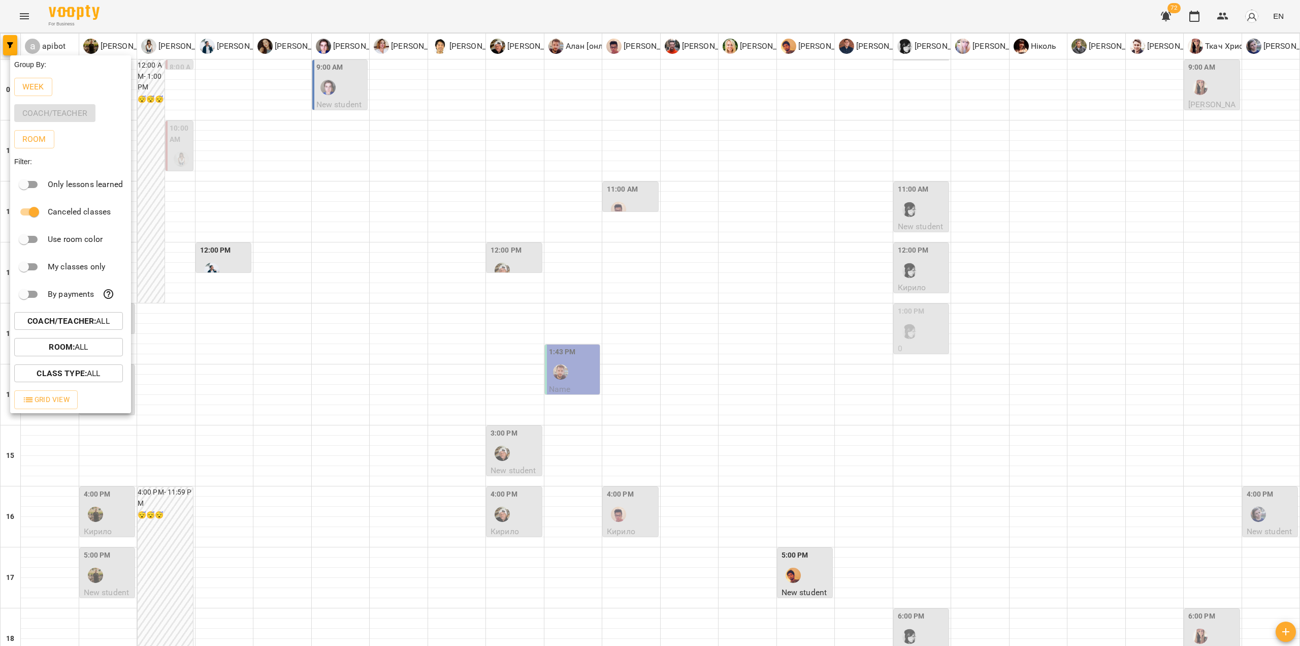
click at [104, 326] on p "Coach/Teacher : All" at bounding box center [68, 321] width 82 height 12
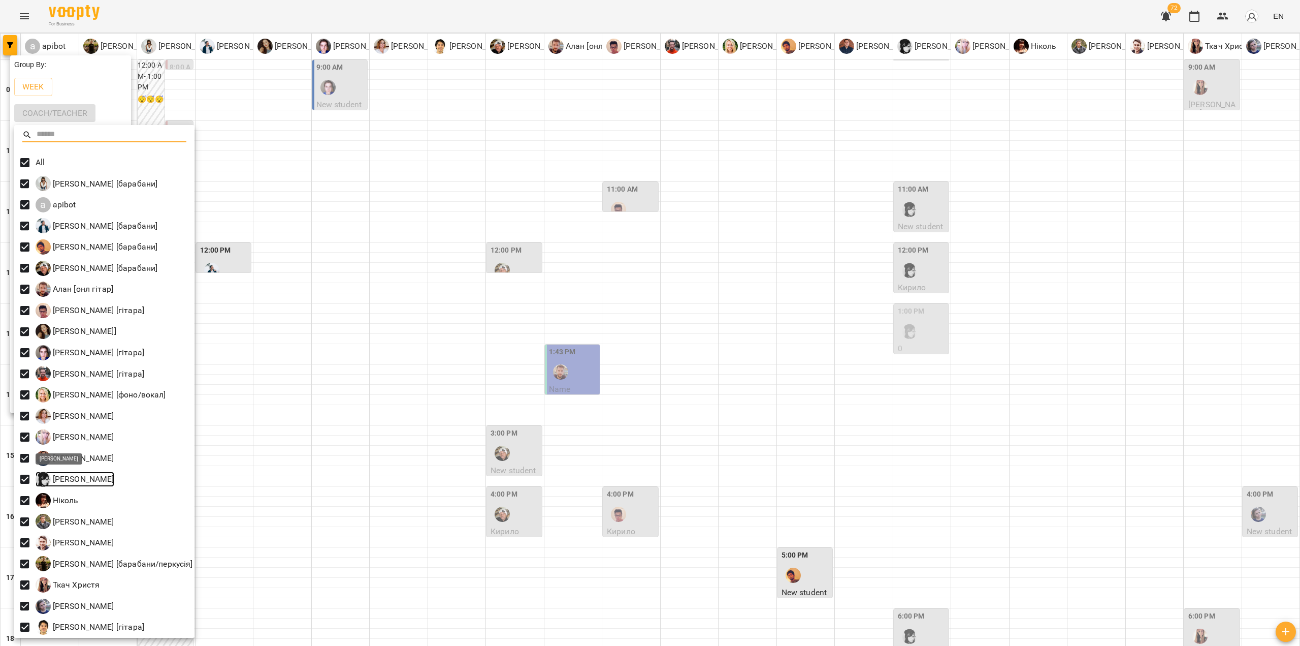
click at [93, 480] on p "Настя Поганка" at bounding box center [82, 479] width 63 height 12
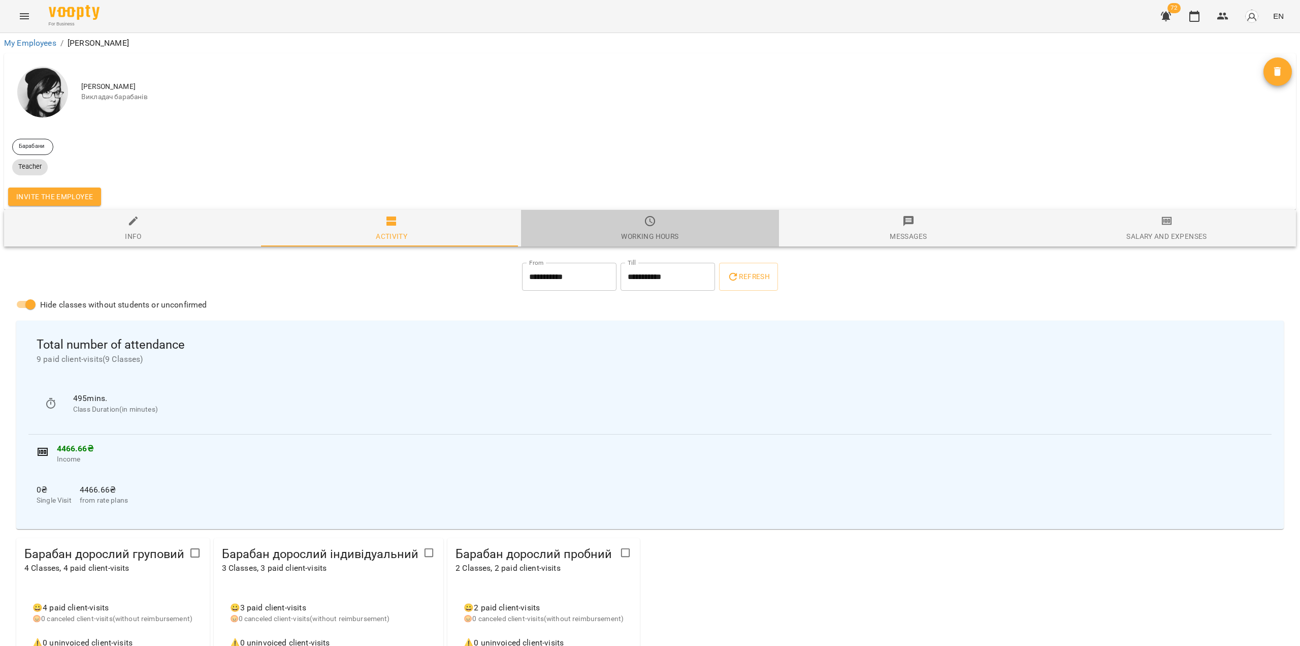
click at [652, 228] on span "Working hours" at bounding box center [650, 228] width 246 height 27
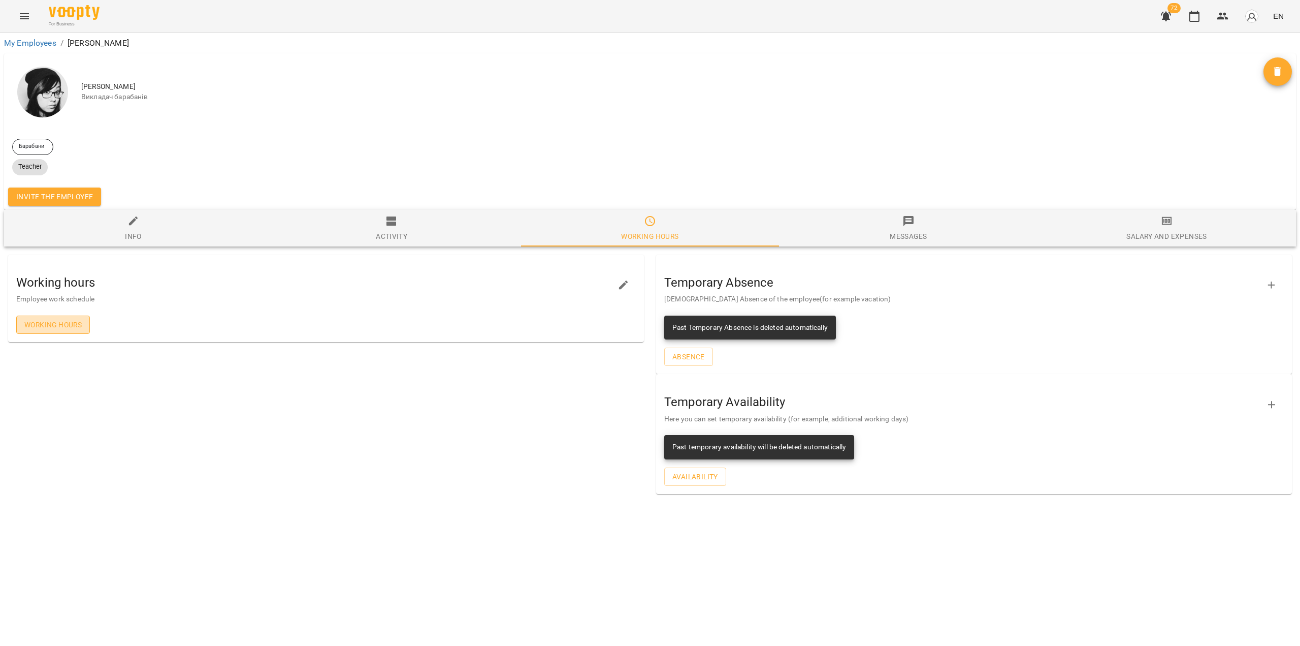
click at [76, 326] on span "Working hours" at bounding box center [52, 324] width 57 height 12
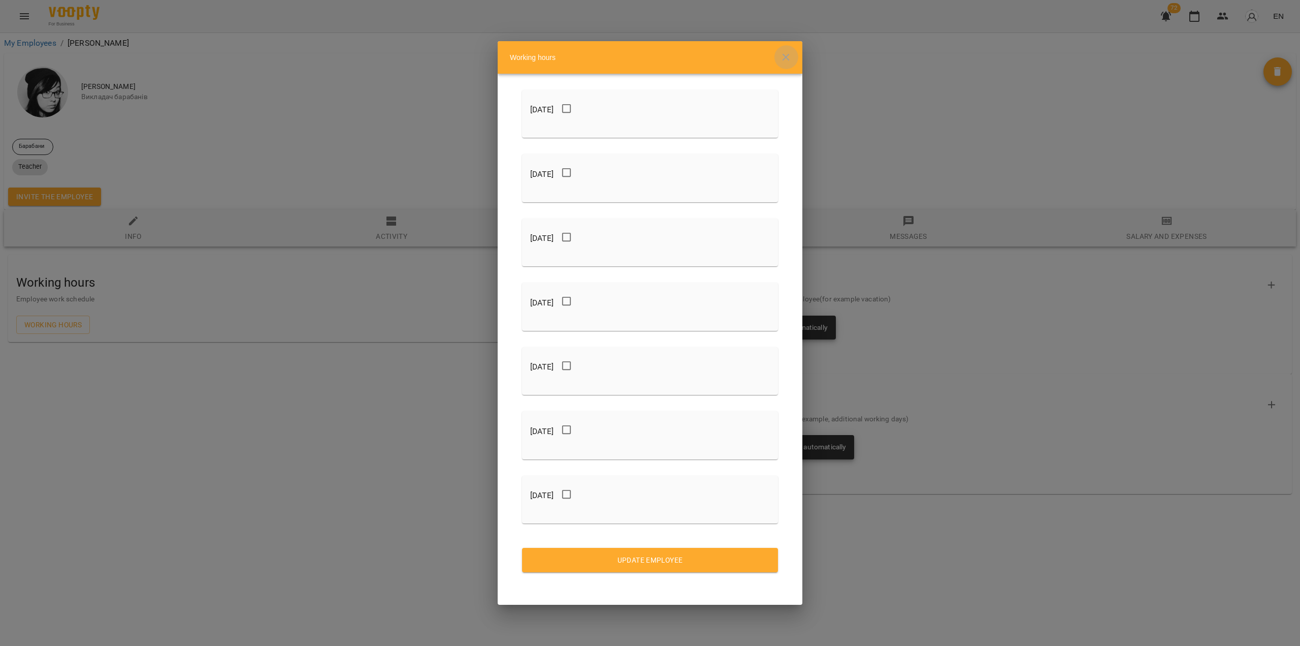
click at [788, 57] on icon "button" at bounding box center [786, 57] width 12 height 12
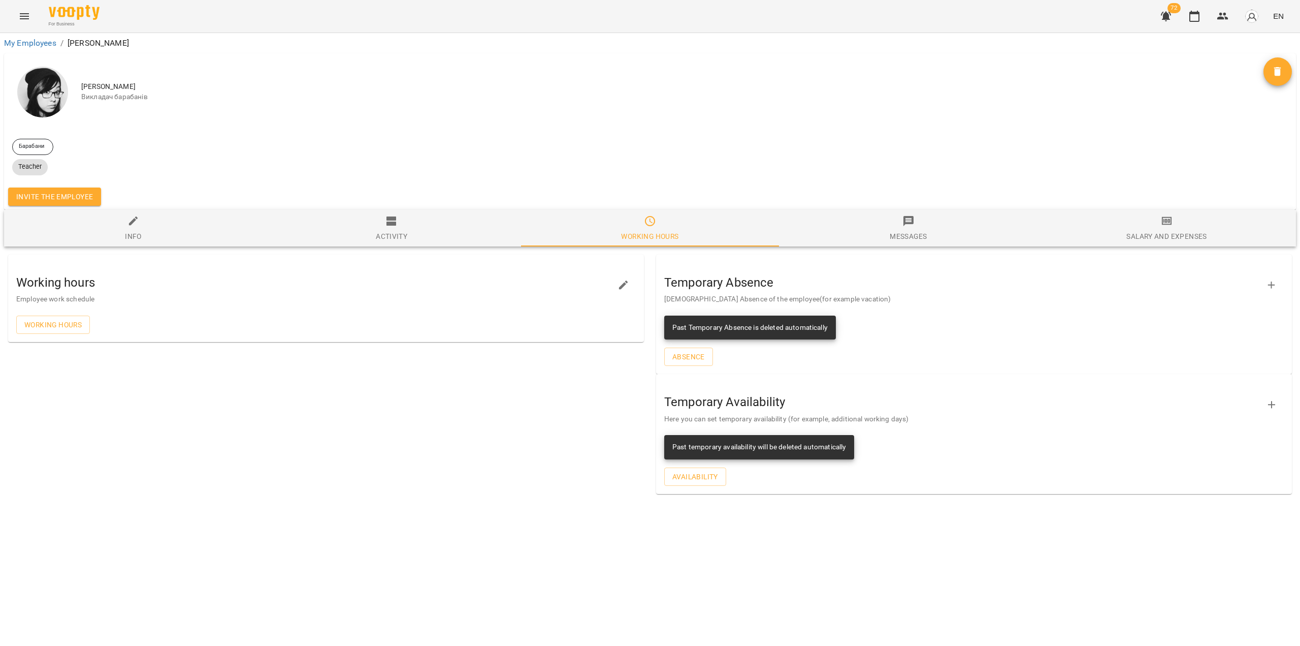
click at [130, 237] on div "Info" at bounding box center [133, 236] width 17 height 12
select select "**"
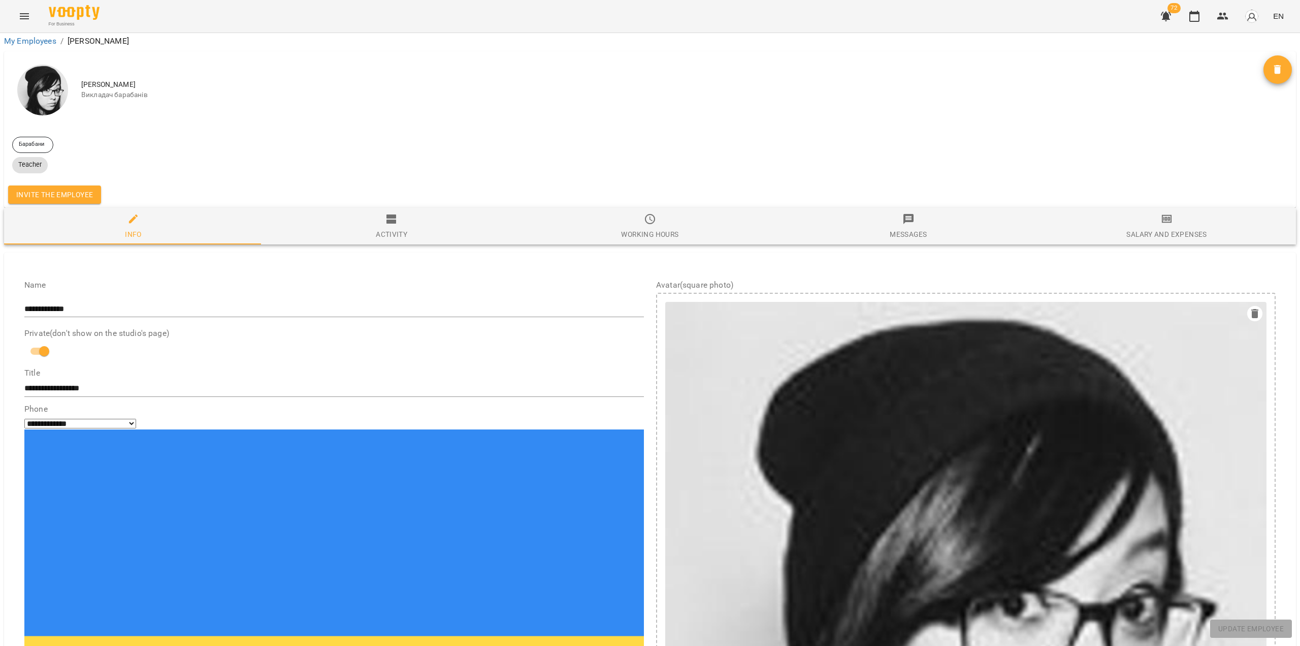
scroll to position [21, 0]
click at [393, 228] on div "Activity" at bounding box center [391, 234] width 31 height 12
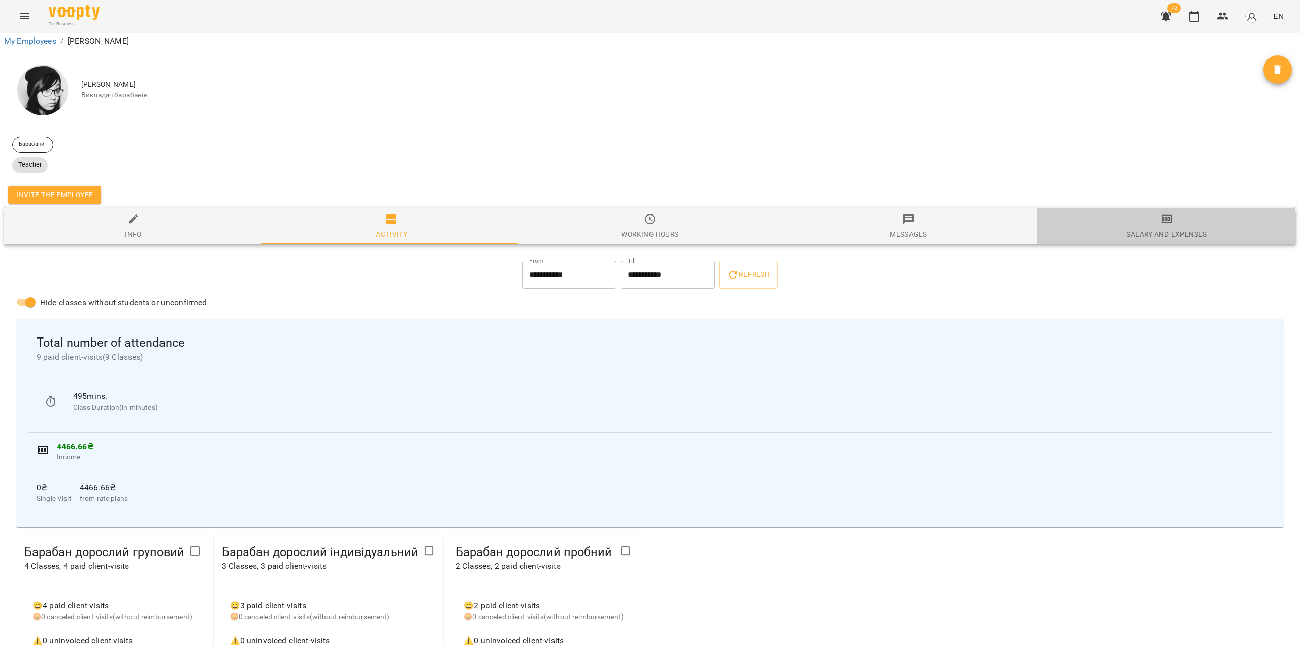
click at [1155, 228] on div "Salary and Expenses" at bounding box center [1167, 234] width 80 height 12
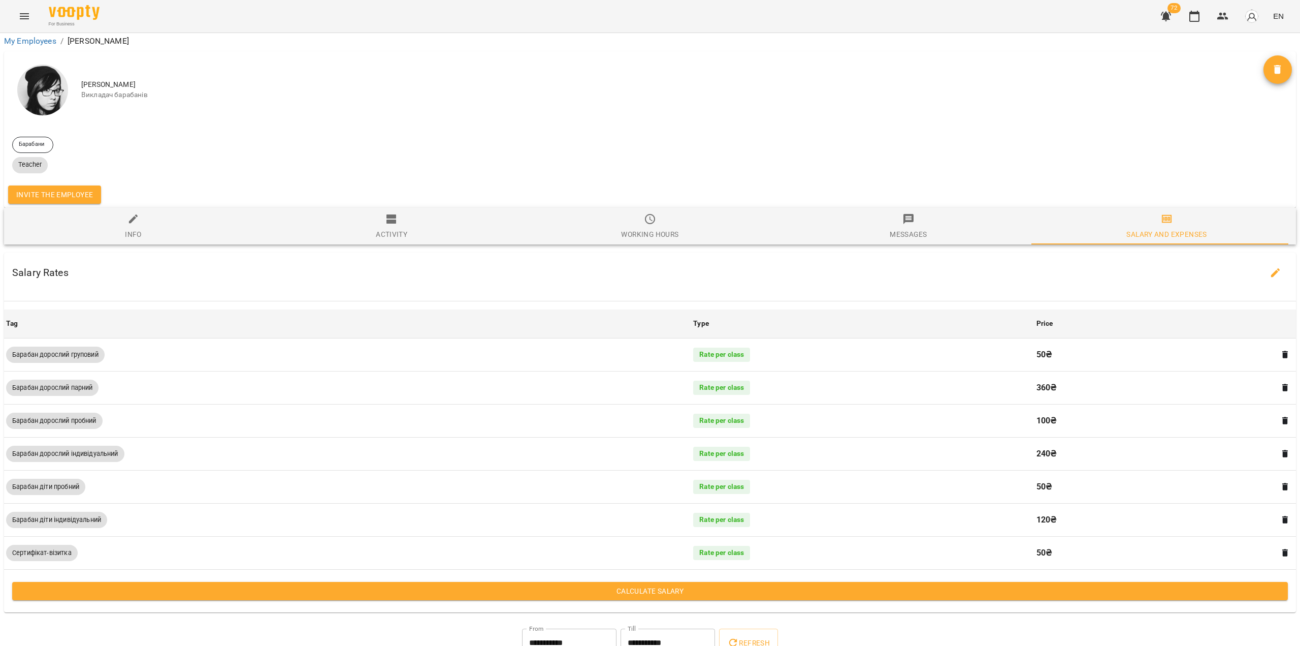
click at [646, 228] on div "Working hours" at bounding box center [649, 234] width 57 height 12
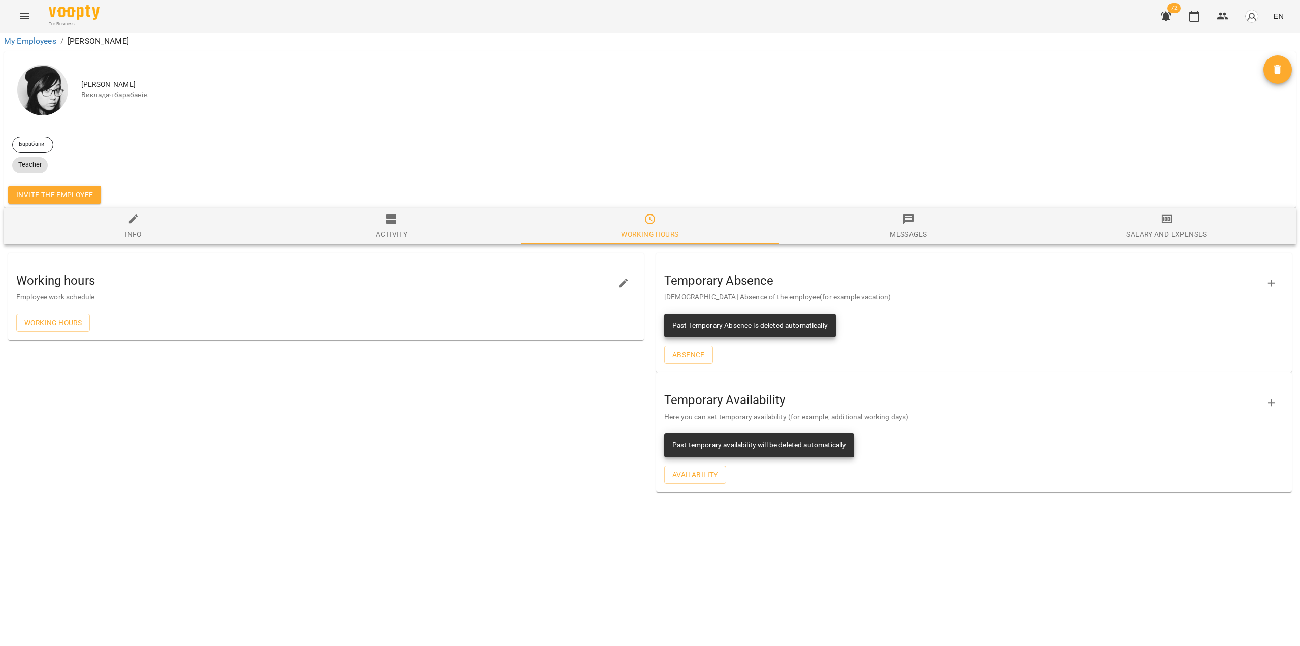
scroll to position [0, 0]
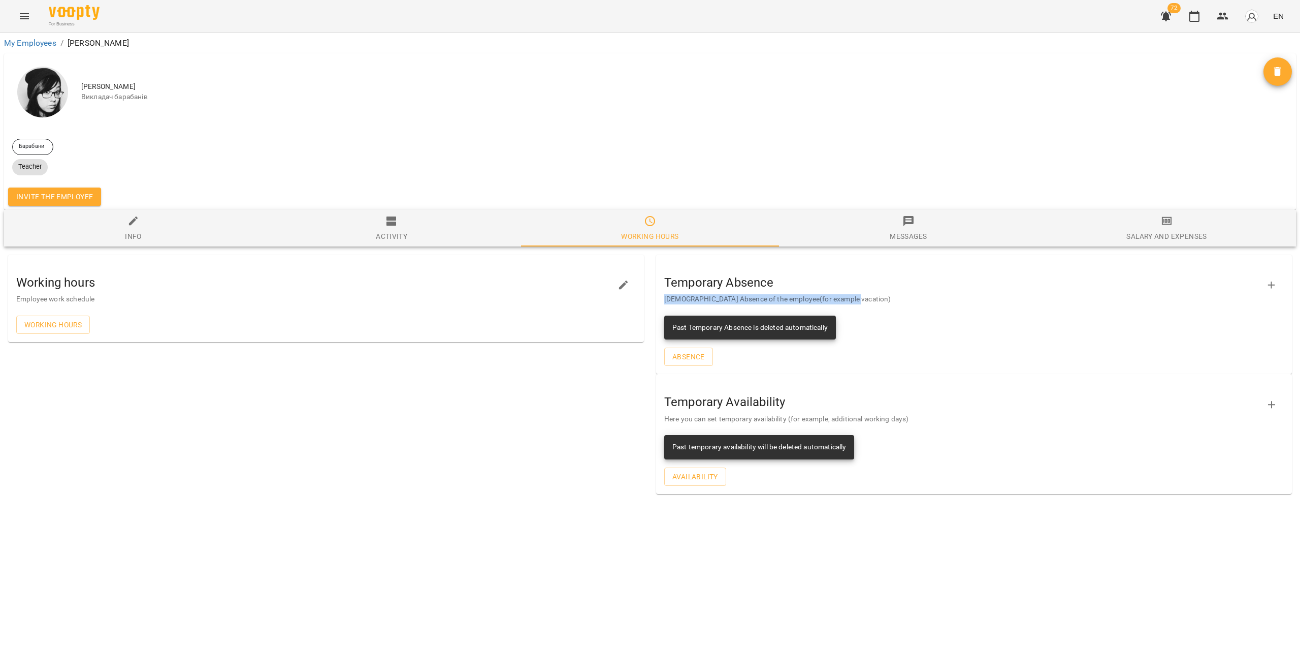
drag, startPoint x: 661, startPoint y: 296, endPoint x: 855, endPoint y: 301, distance: 194.1
click at [855, 301] on div "Temporary Absence Temporary Absence of the employee(for example vacation)" at bounding box center [974, 285] width 636 height 53
click at [848, 302] on div at bounding box center [848, 302] width 0 height 0
click at [924, 348] on li "Absence" at bounding box center [974, 356] width 636 height 26
drag, startPoint x: 661, startPoint y: 413, endPoint x: 933, endPoint y: 403, distance: 271.9
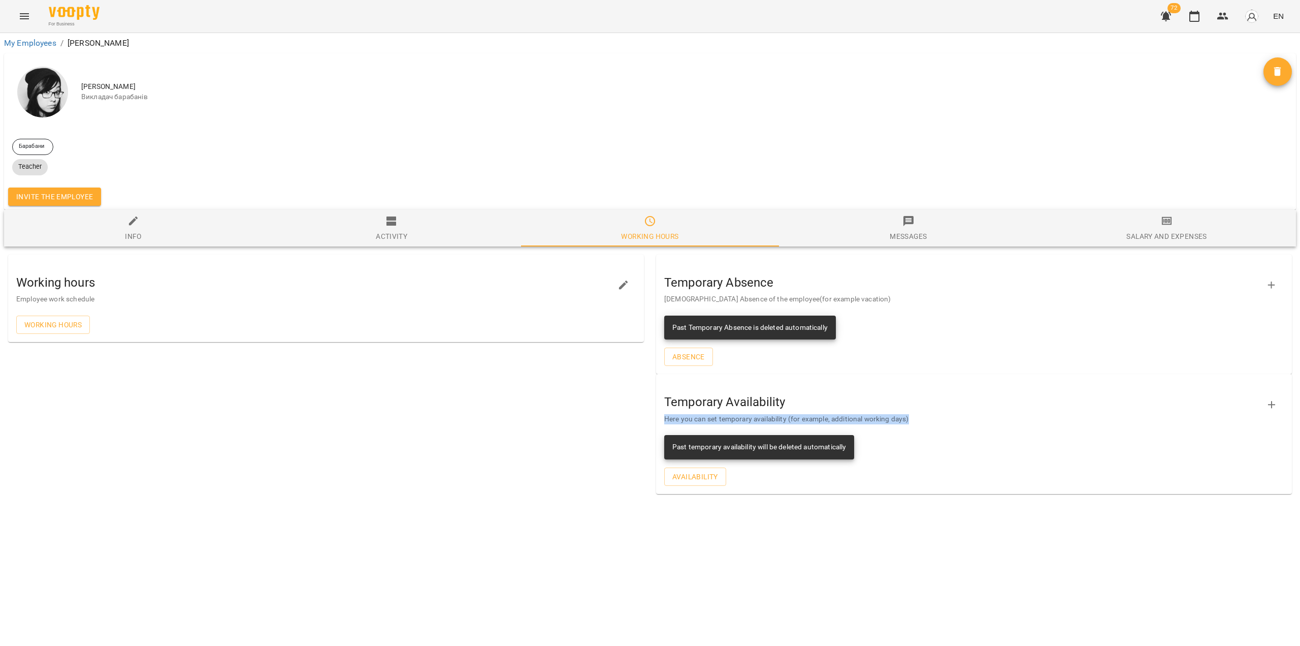
click at [933, 403] on div "Temporary Availability Here you can set temporary availability (for example, ad…" at bounding box center [974, 404] width 636 height 53
click at [927, 397] on div at bounding box center [927, 397] width 0 height 0
click at [503, 405] on div "Working hours Employee work schedule Working hours" at bounding box center [326, 374] width 648 height 252
click at [34, 165] on span "Teacher" at bounding box center [30, 166] width 36 height 9
click at [27, 327] on span "Working hours" at bounding box center [52, 324] width 57 height 12
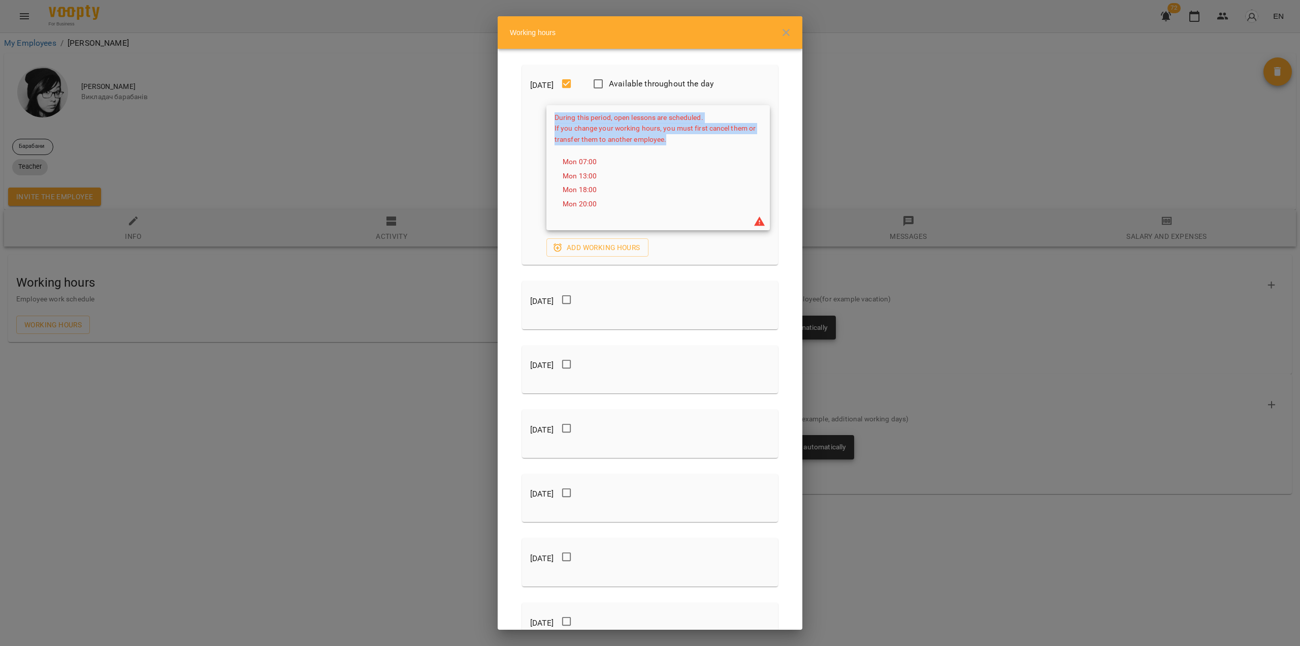
drag, startPoint x: 666, startPoint y: 139, endPoint x: 554, endPoint y: 118, distance: 114.2
click at [554, 118] on div "During this period, open lessons are scheduled. If you change your working hour…" at bounding box center [659, 167] width 224 height 125
click at [548, 99] on div at bounding box center [548, 99] width 0 height 0
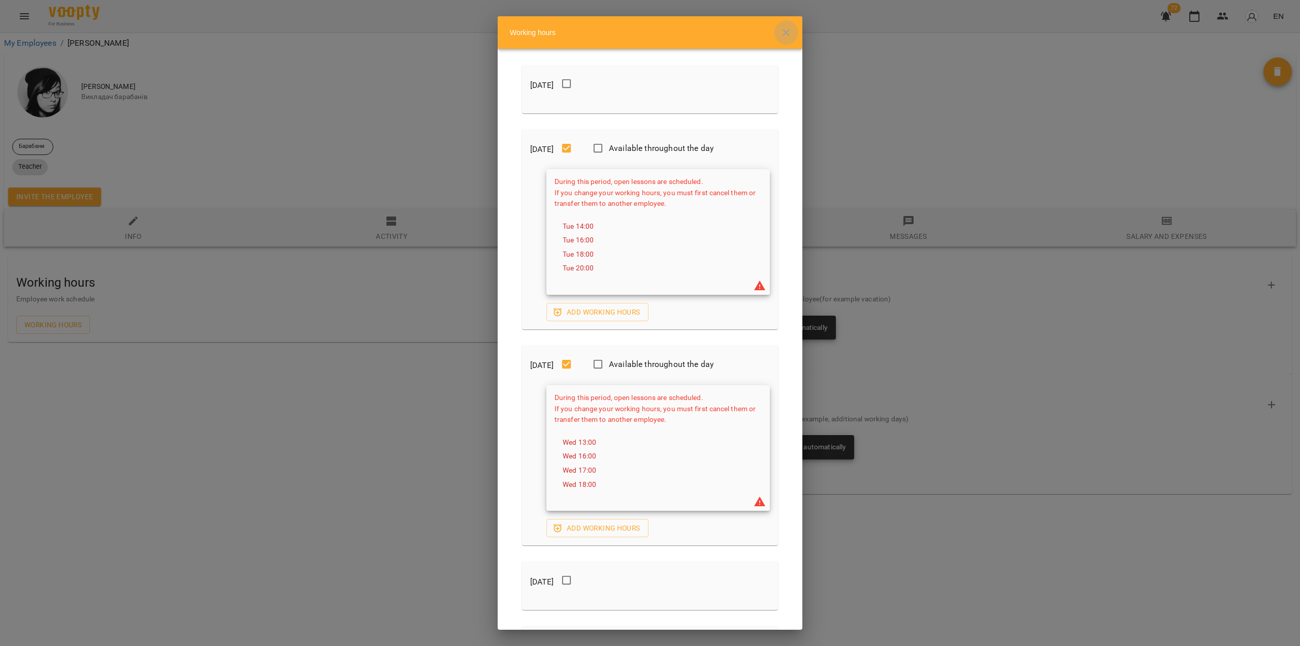
click at [785, 33] on icon "button" at bounding box center [786, 32] width 12 height 12
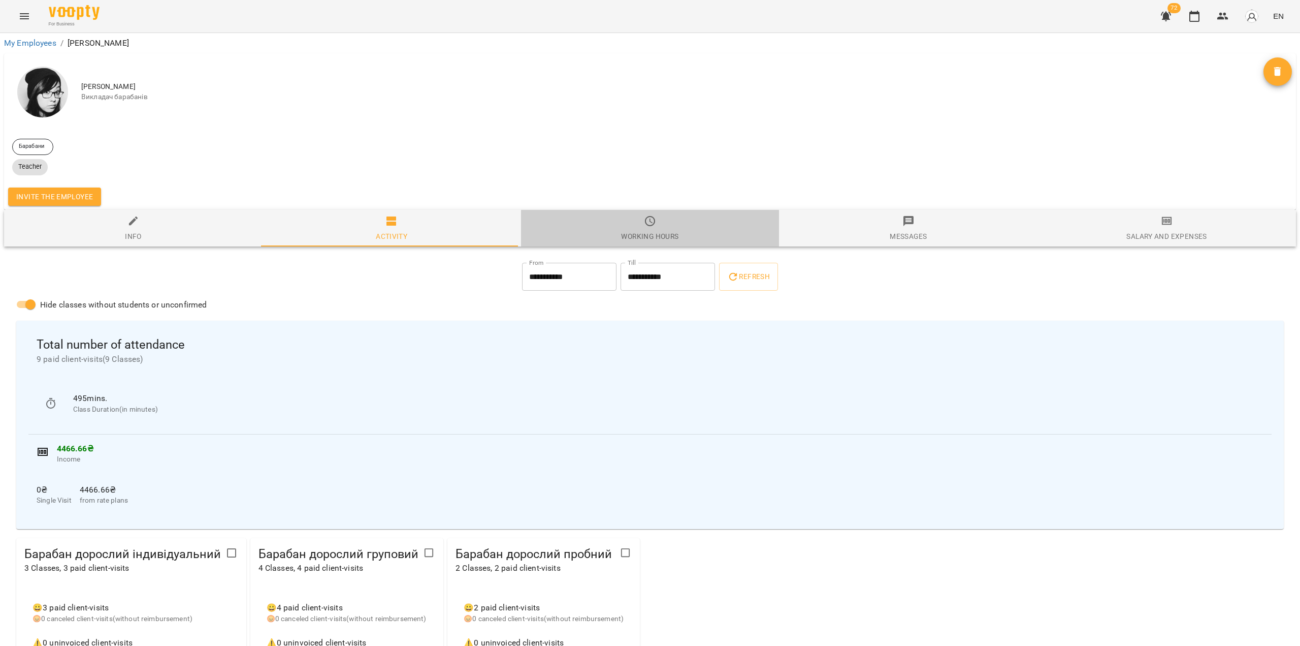
click at [648, 234] on div "Working hours" at bounding box center [649, 236] width 57 height 12
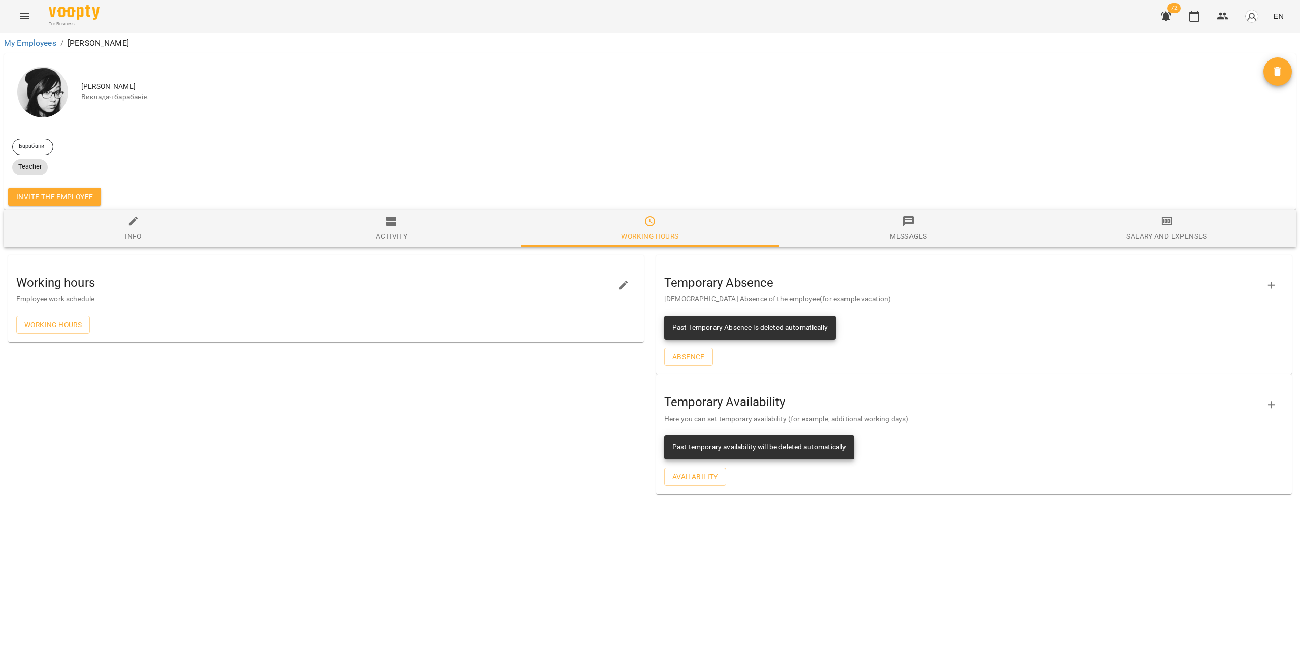
click at [754, 440] on div "Past temporary availability will be deleted automatically" at bounding box center [760, 447] width 174 height 18
click at [709, 476] on span "Availability" at bounding box center [696, 476] width 46 height 12
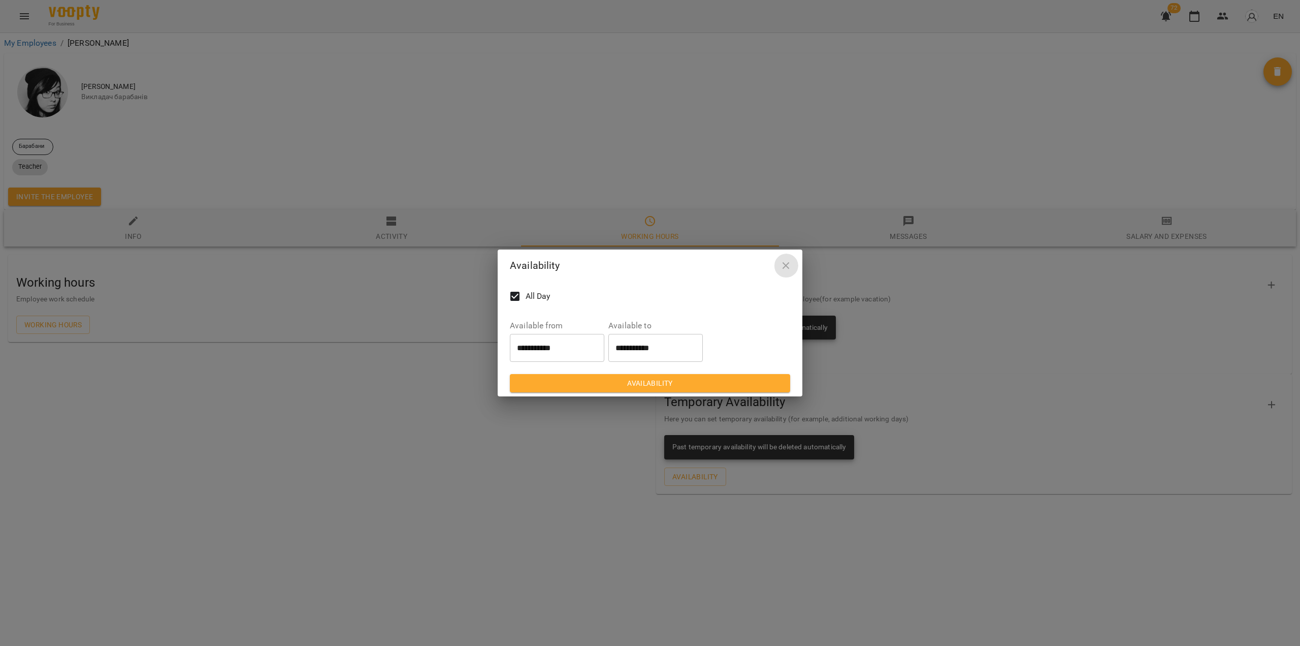
click at [786, 264] on icon "button" at bounding box center [786, 265] width 7 height 7
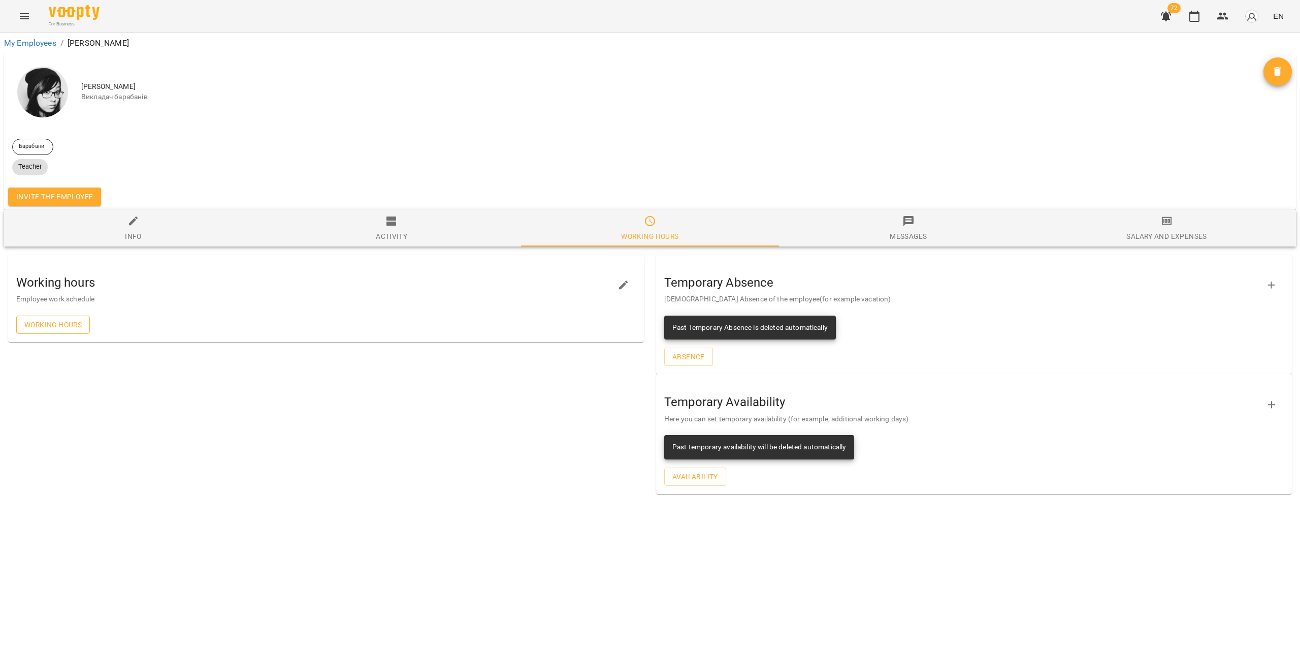
click at [67, 326] on span "Working hours" at bounding box center [52, 324] width 57 height 12
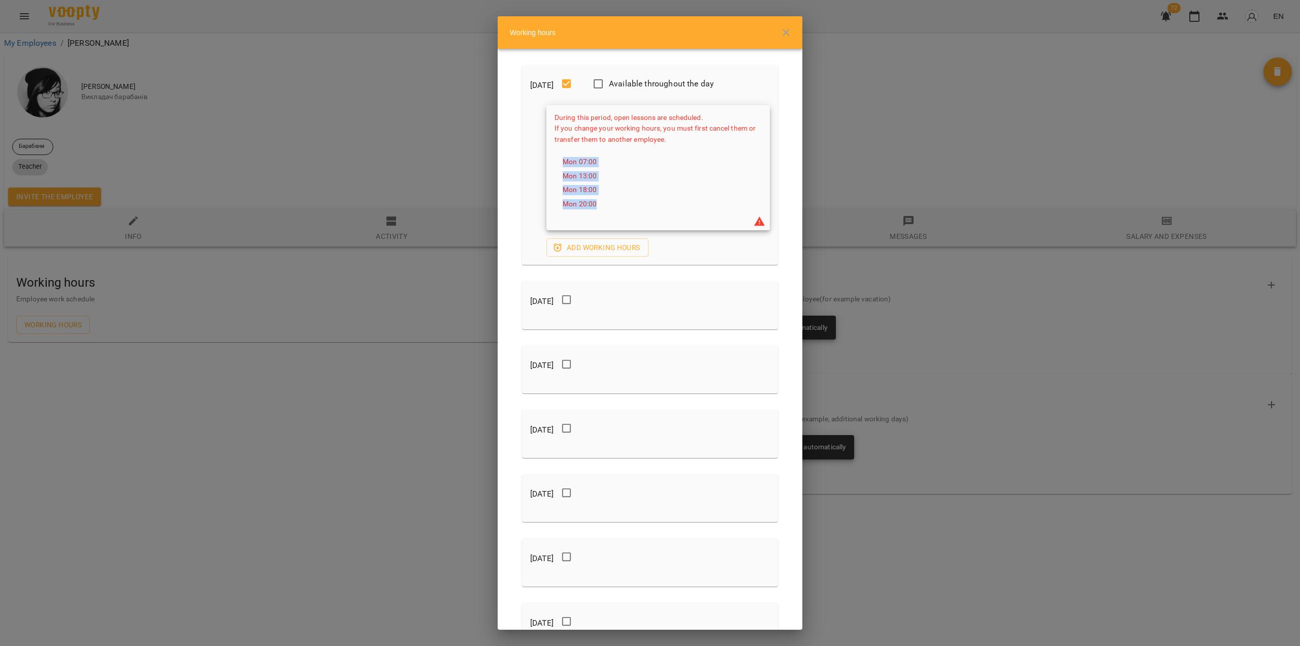
drag, startPoint x: 598, startPoint y: 207, endPoint x: 556, endPoint y: 168, distance: 57.1
click at [556, 168] on ul "During this period, open lessons are scheduled. If you change your working hour…" at bounding box center [658, 161] width 207 height 99
copy ul "Mon 07:00 Mon 13:00 Mon 18:00 Mon 20:00"
click at [787, 32] on icon "button" at bounding box center [786, 32] width 12 height 12
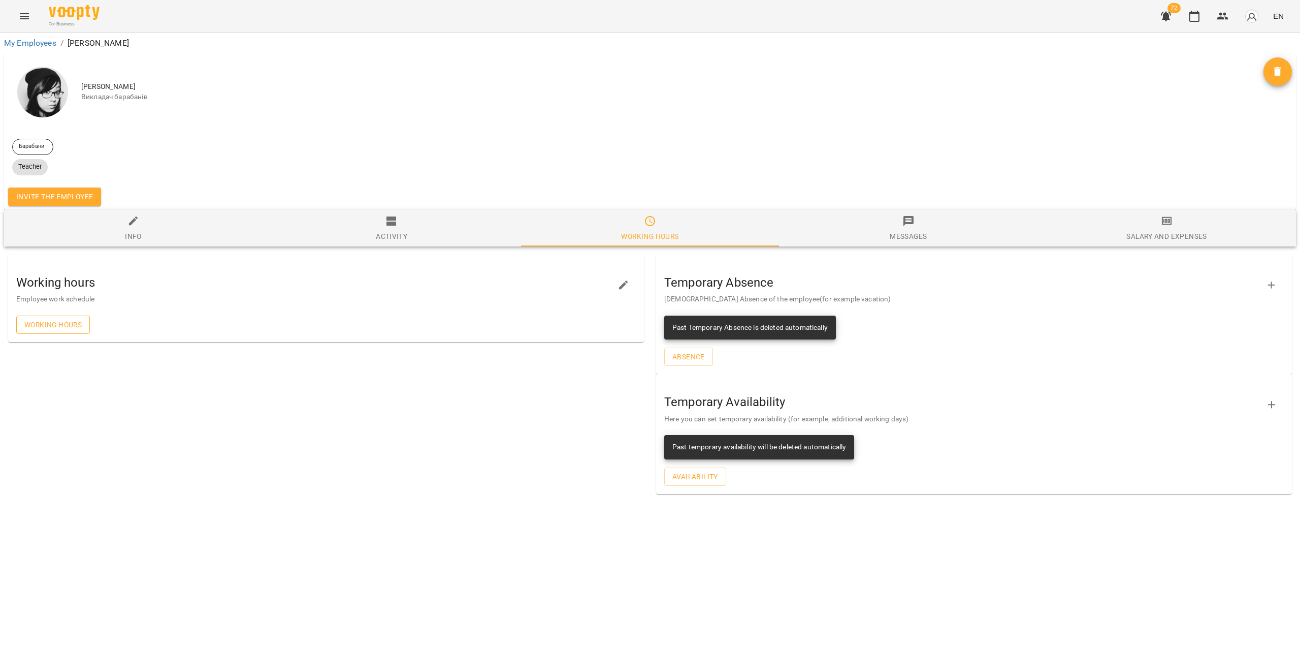
click at [72, 322] on span "Working hours" at bounding box center [52, 324] width 57 height 12
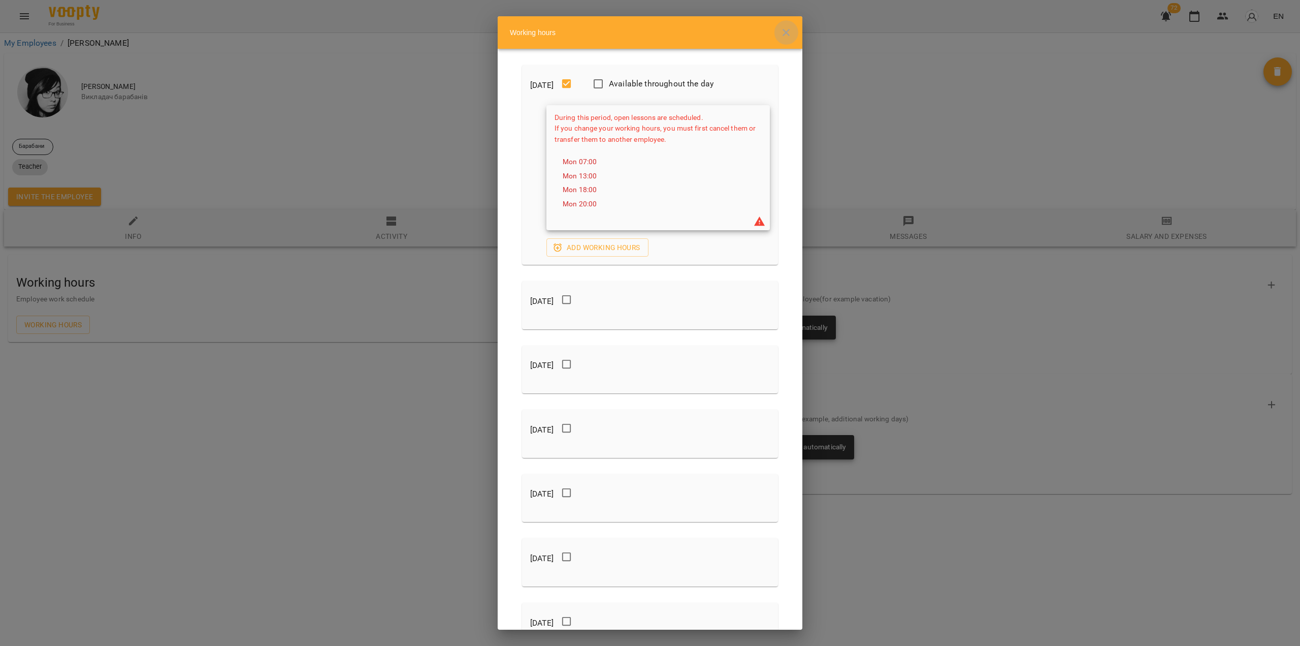
click at [786, 30] on icon "button" at bounding box center [786, 32] width 12 height 12
